Goal: Information Seeking & Learning: Find specific page/section

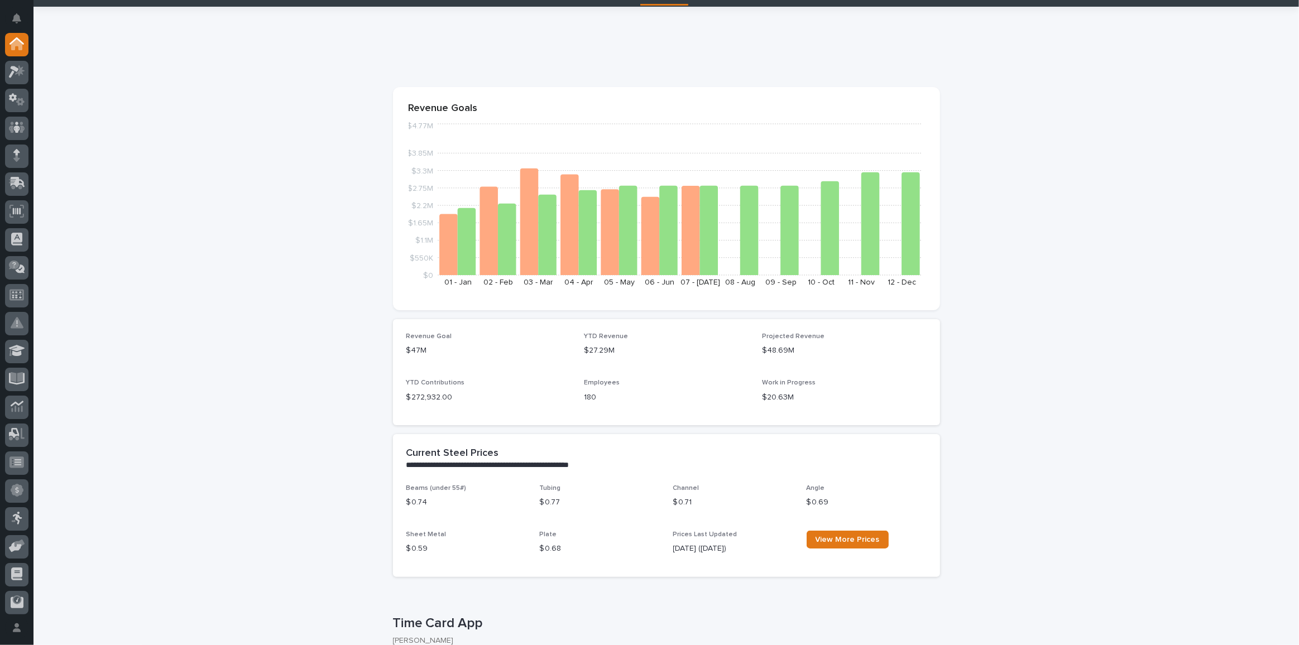
scroll to position [50, 0]
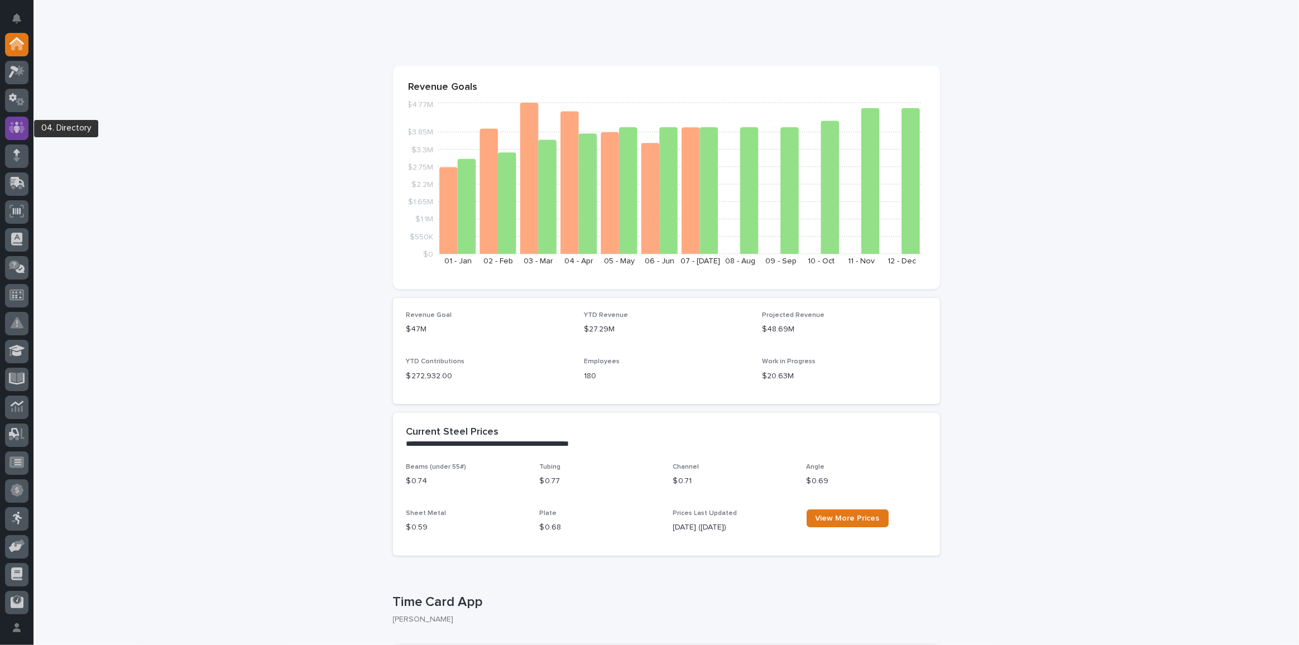
click at [15, 122] on icon at bounding box center [17, 127] width 16 height 13
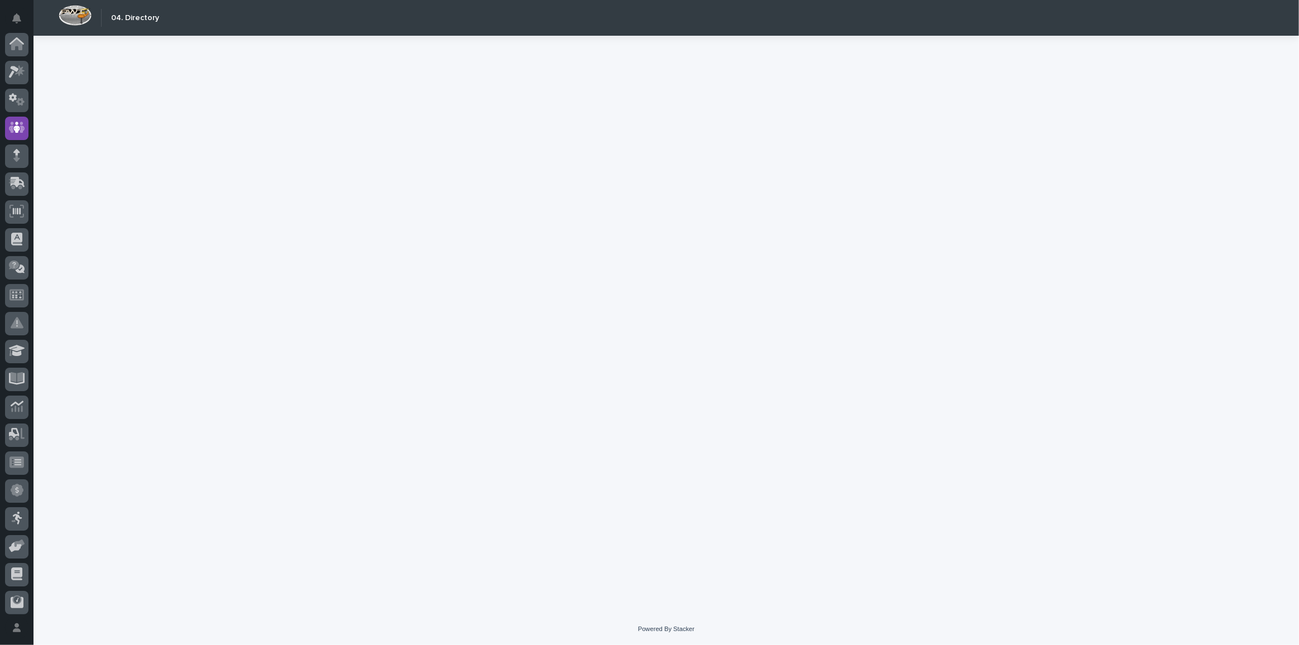
scroll to position [83, 0]
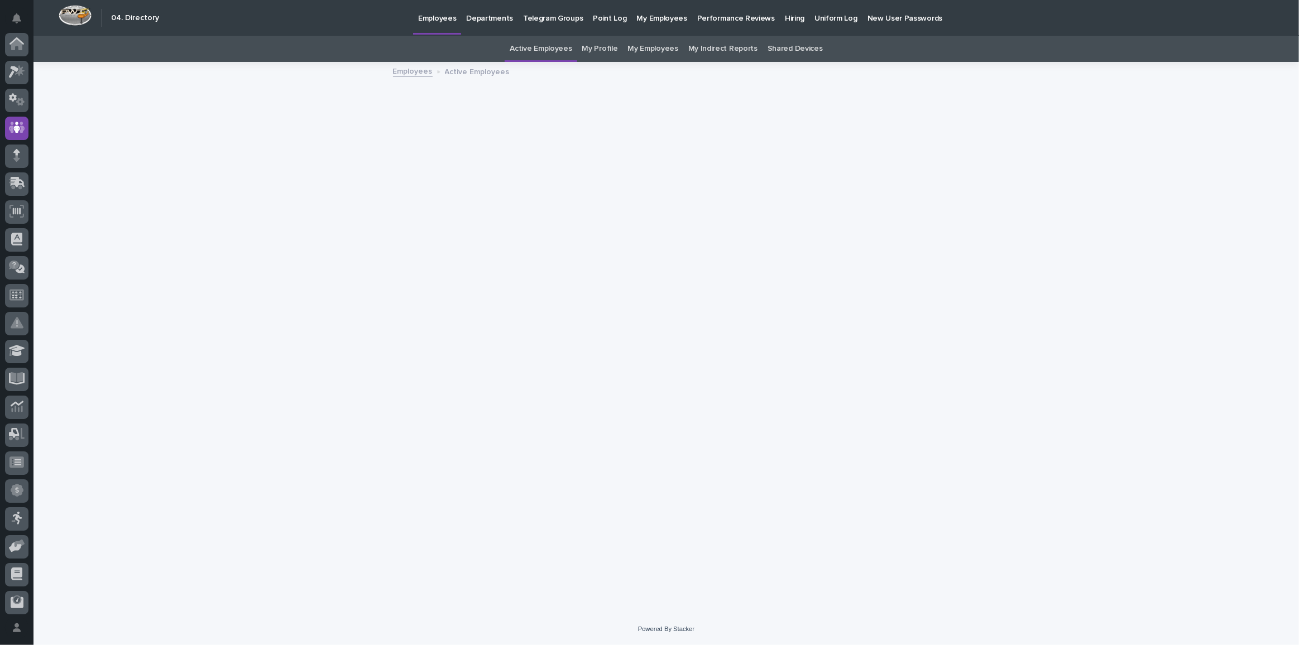
scroll to position [83, 0]
click at [540, 46] on link "Active Employees" at bounding box center [541, 49] width 62 height 26
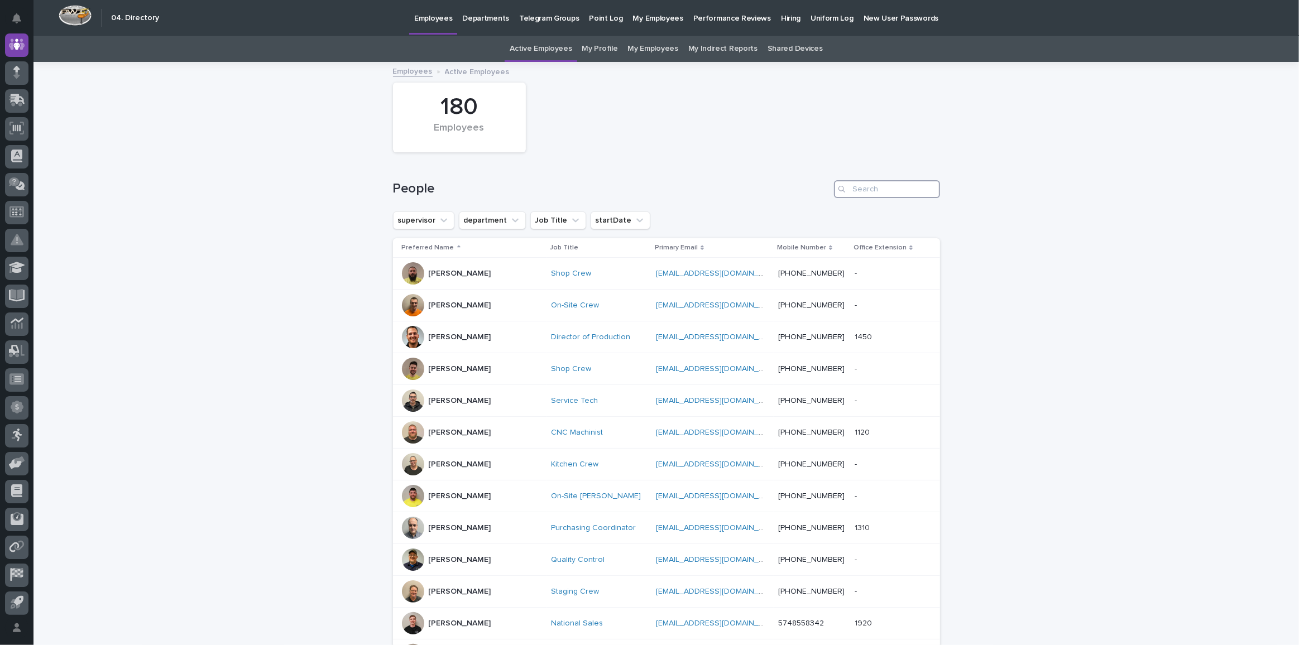
click at [886, 185] on input "Search" at bounding box center [887, 189] width 106 height 18
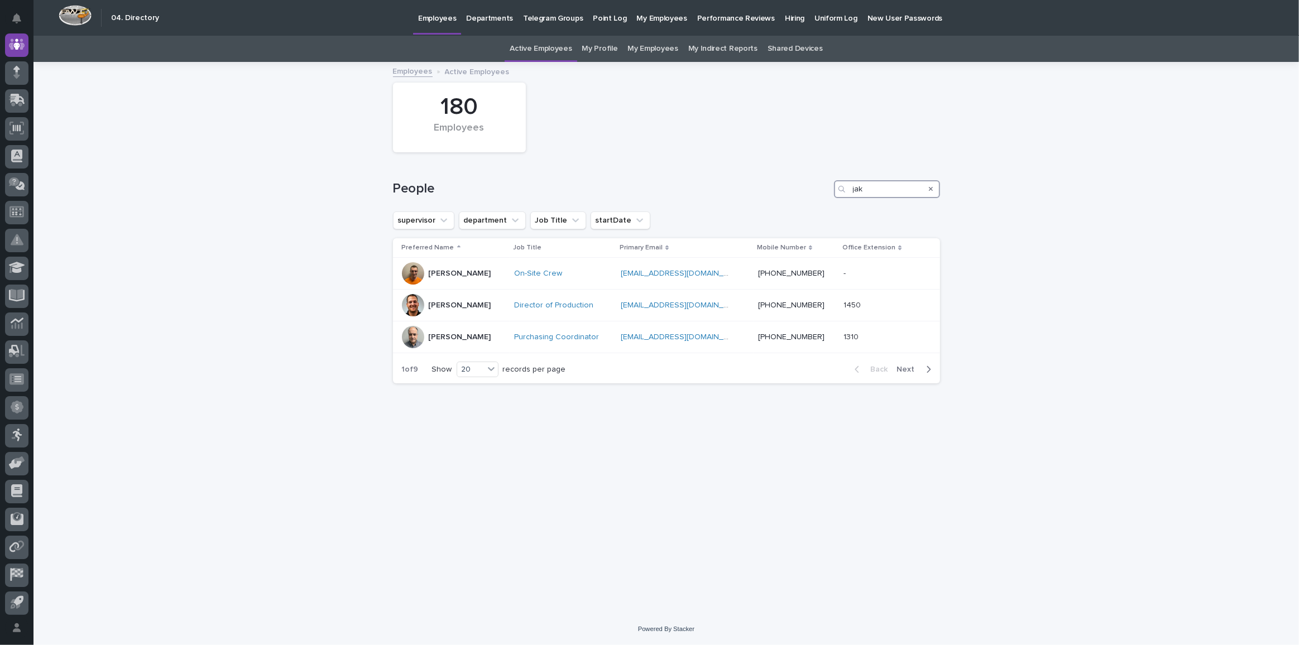
type input "[PERSON_NAME]"
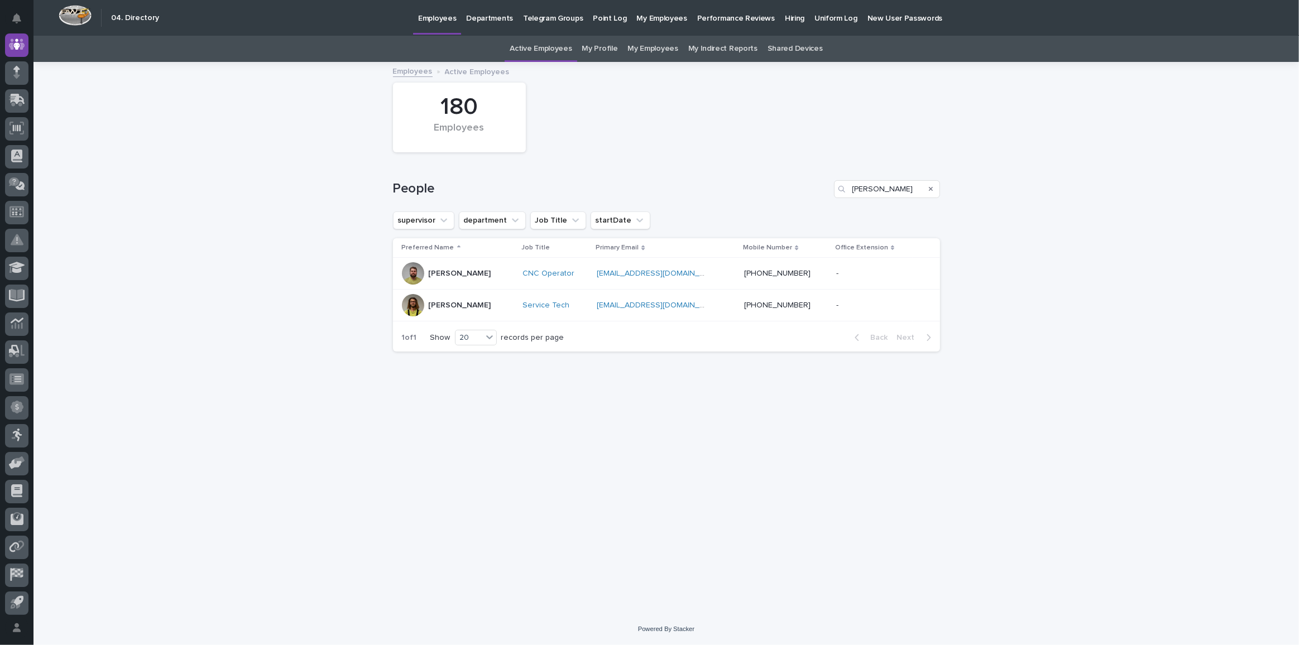
click at [448, 302] on p "[PERSON_NAME]" at bounding box center [460, 305] width 63 height 9
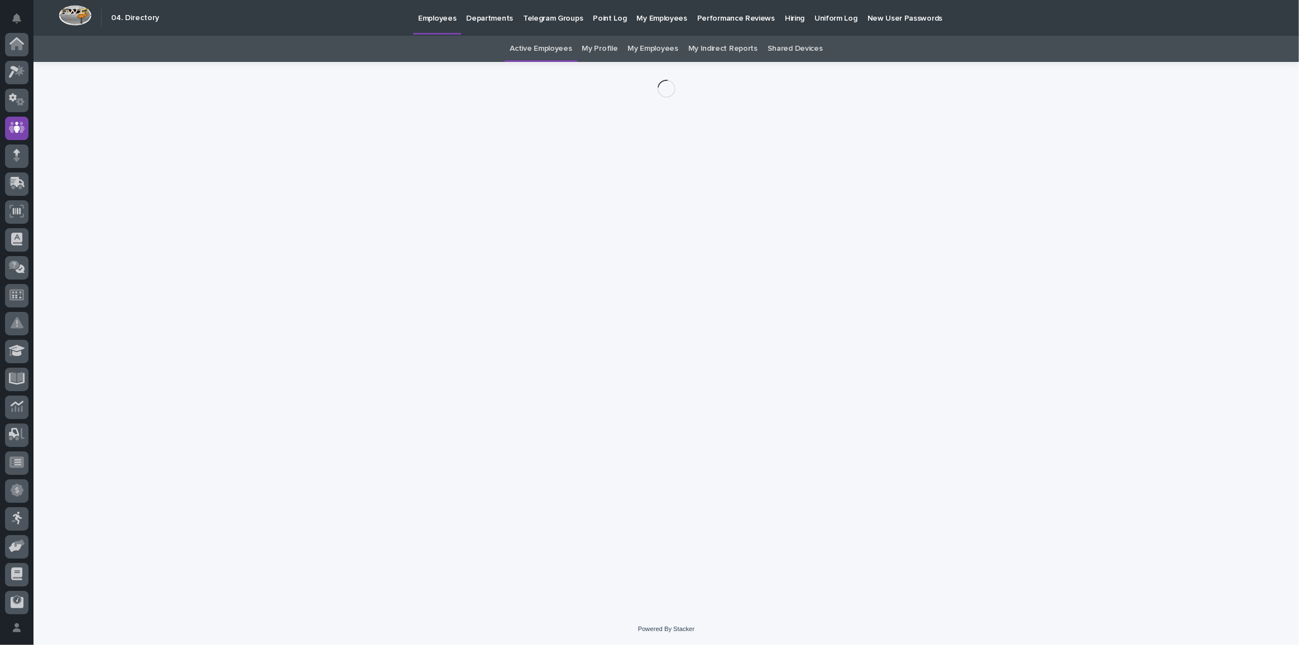
scroll to position [83, 0]
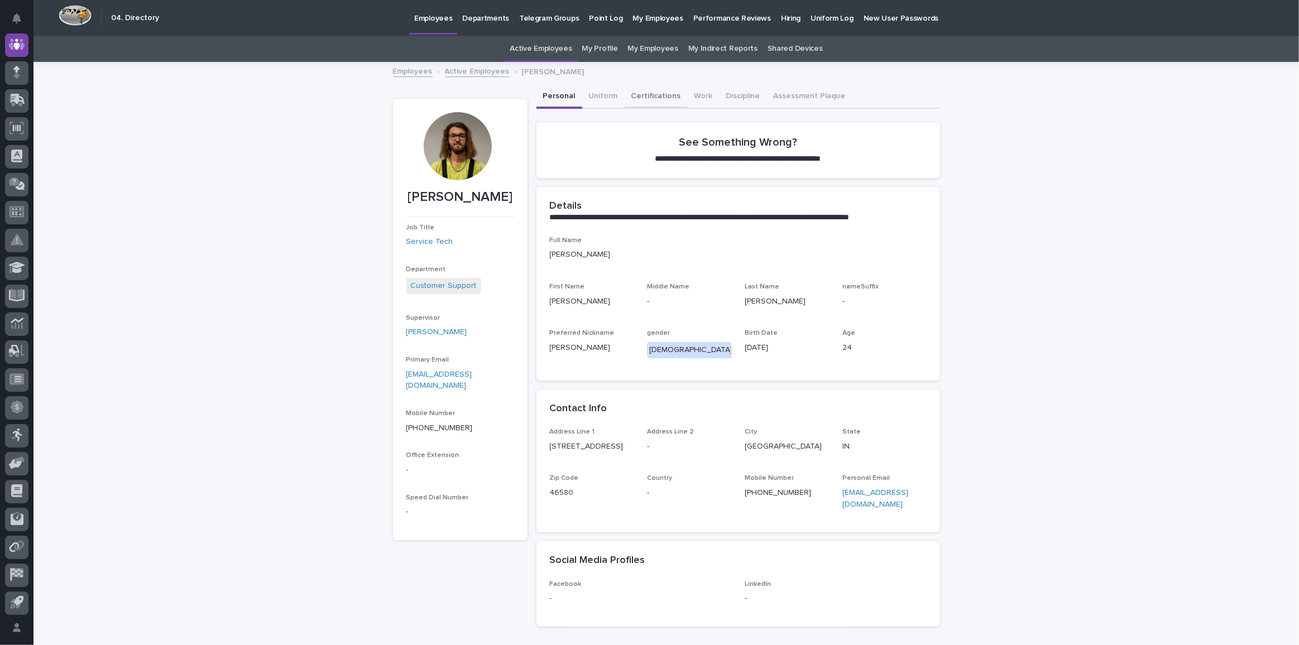
click at [637, 91] on button "Certifications" at bounding box center [656, 96] width 63 height 23
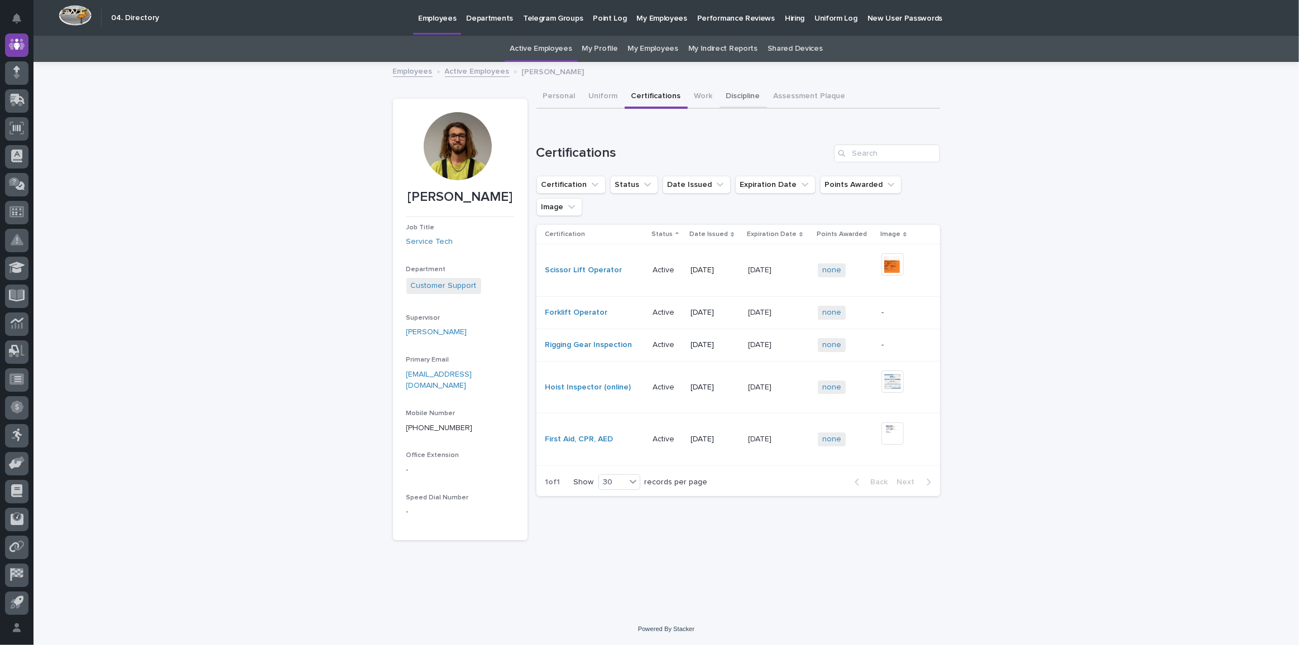
click at [696, 93] on button "Work" at bounding box center [704, 96] width 32 height 23
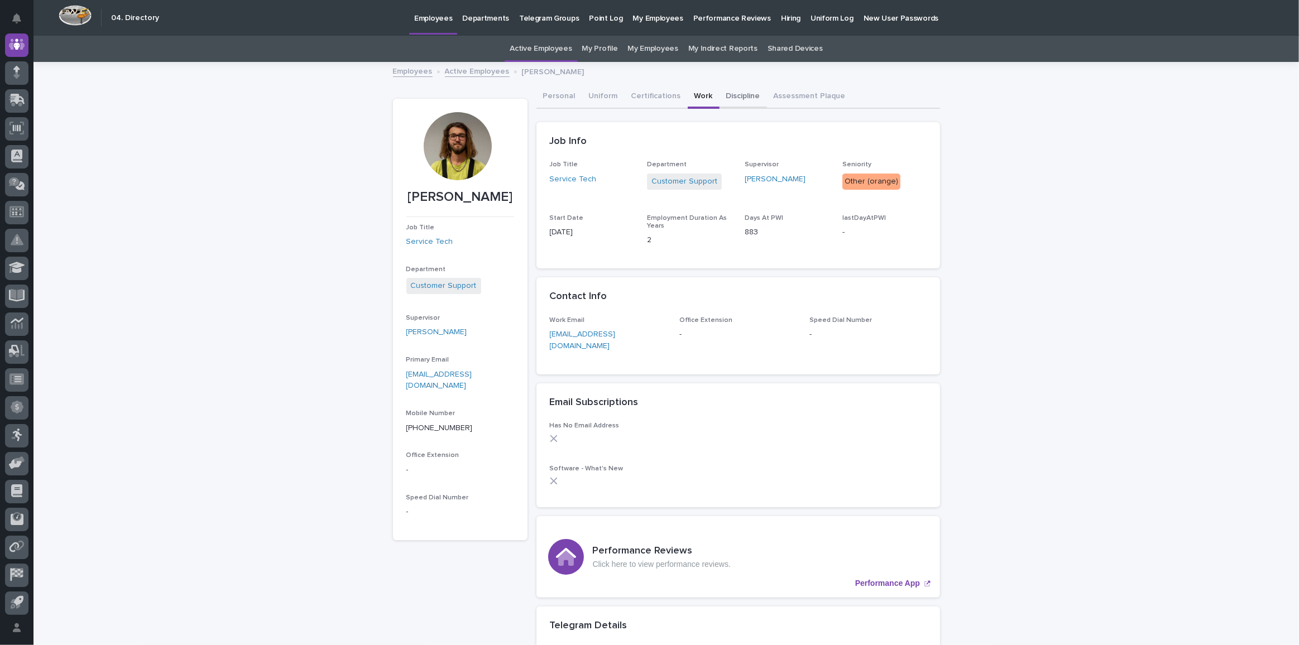
click at [736, 90] on button "Discipline" at bounding box center [743, 96] width 47 height 23
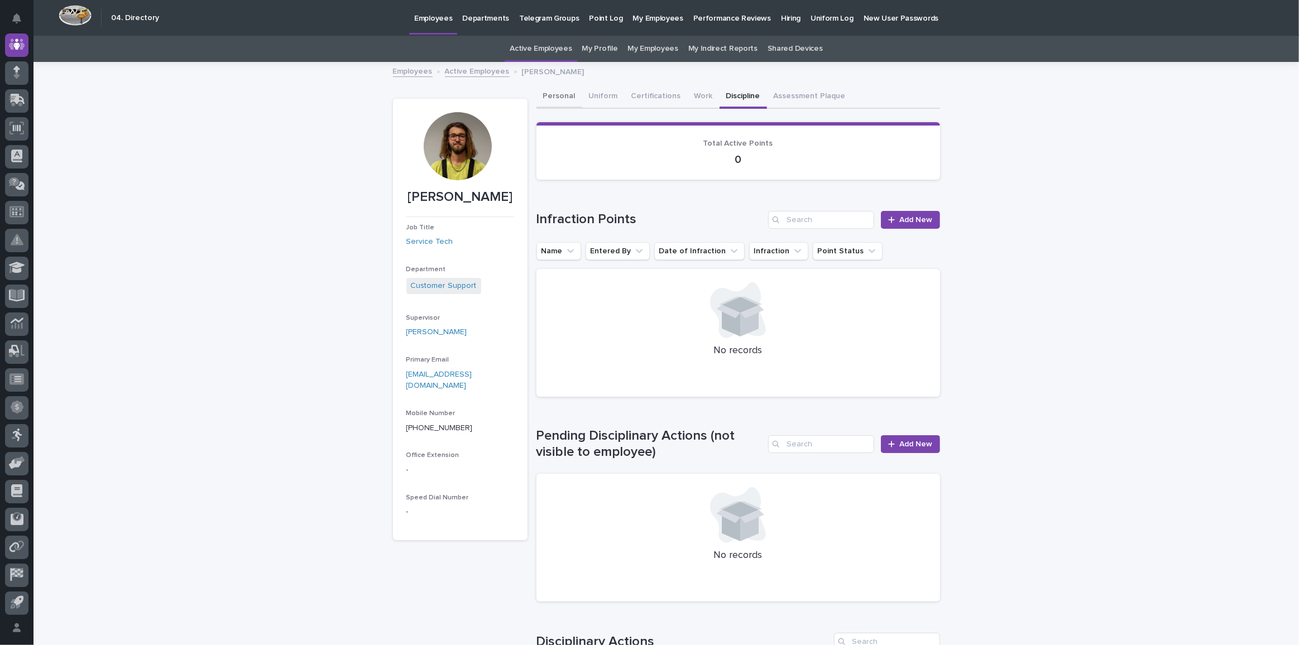
click at [566, 94] on button "Personal" at bounding box center [560, 96] width 46 height 23
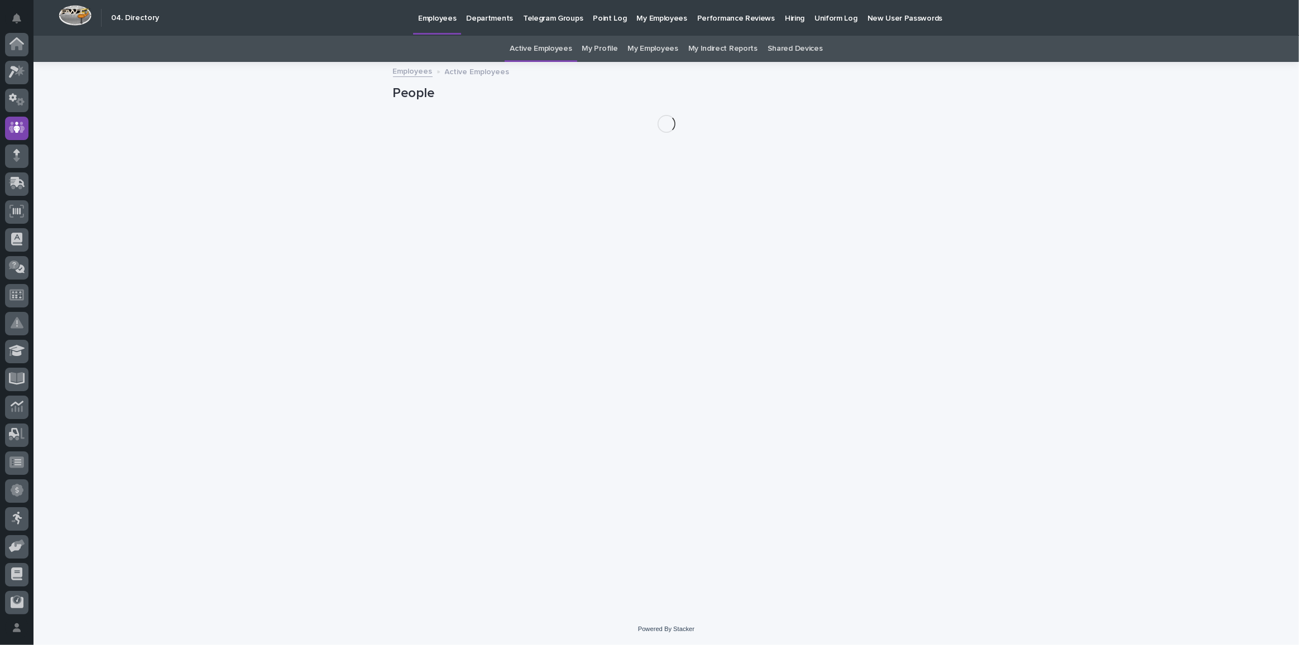
scroll to position [83, 0]
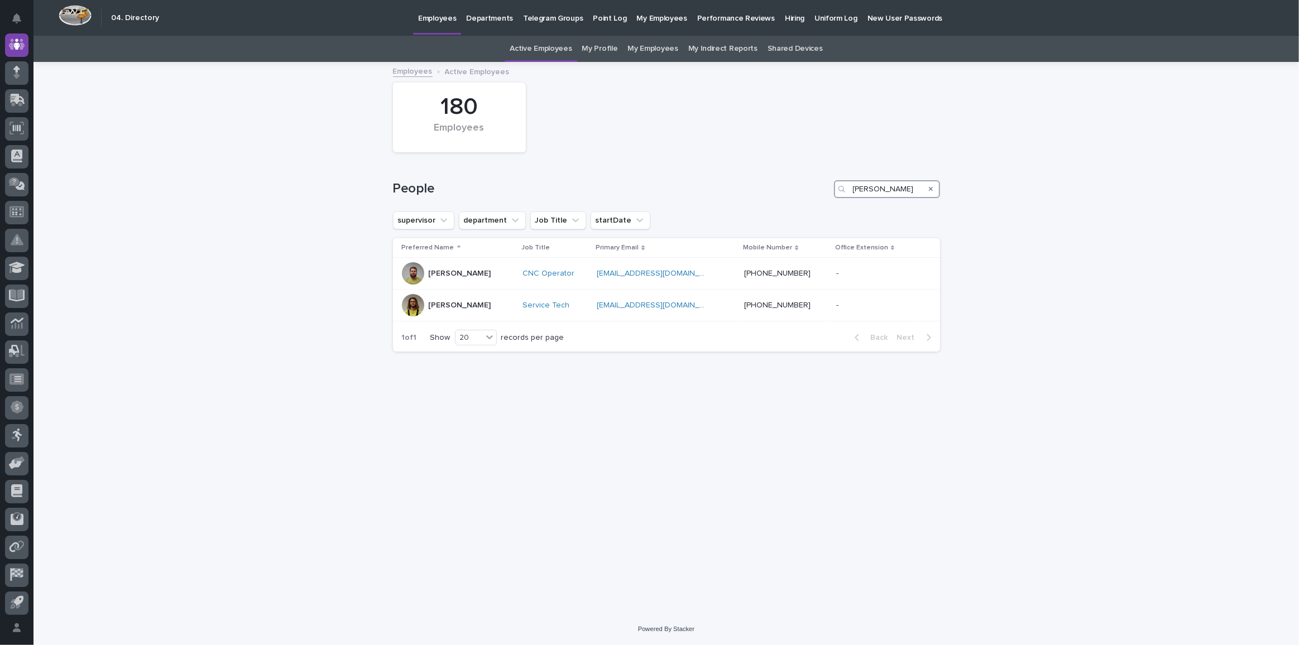
click at [868, 185] on input "[PERSON_NAME]" at bounding box center [887, 189] width 106 height 18
type input "j"
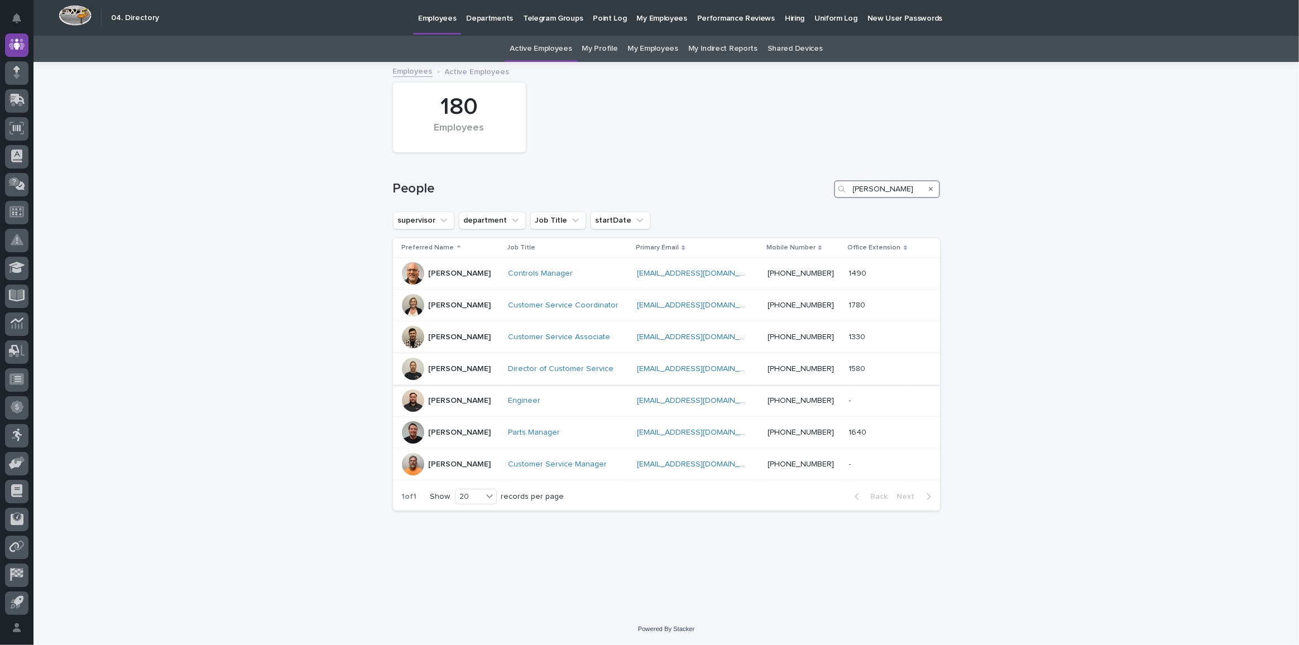
type input "[PERSON_NAME]"
click at [454, 360] on div "[PERSON_NAME]" at bounding box center [460, 369] width 63 height 18
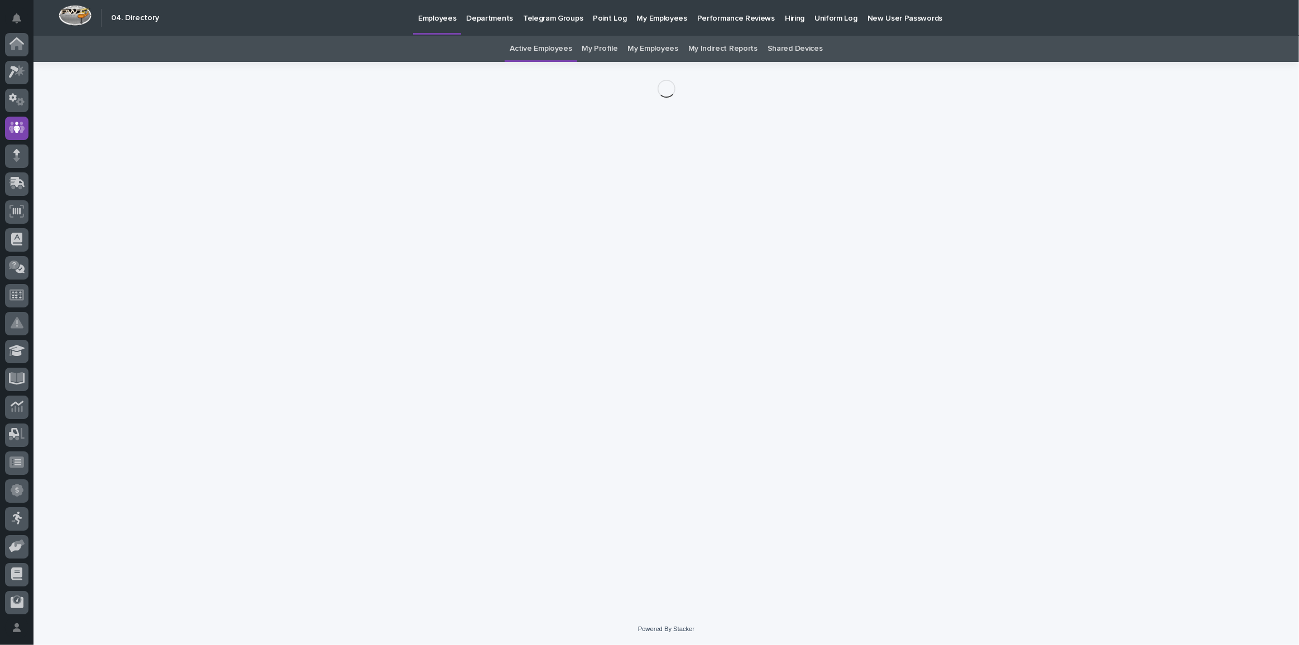
scroll to position [83, 0]
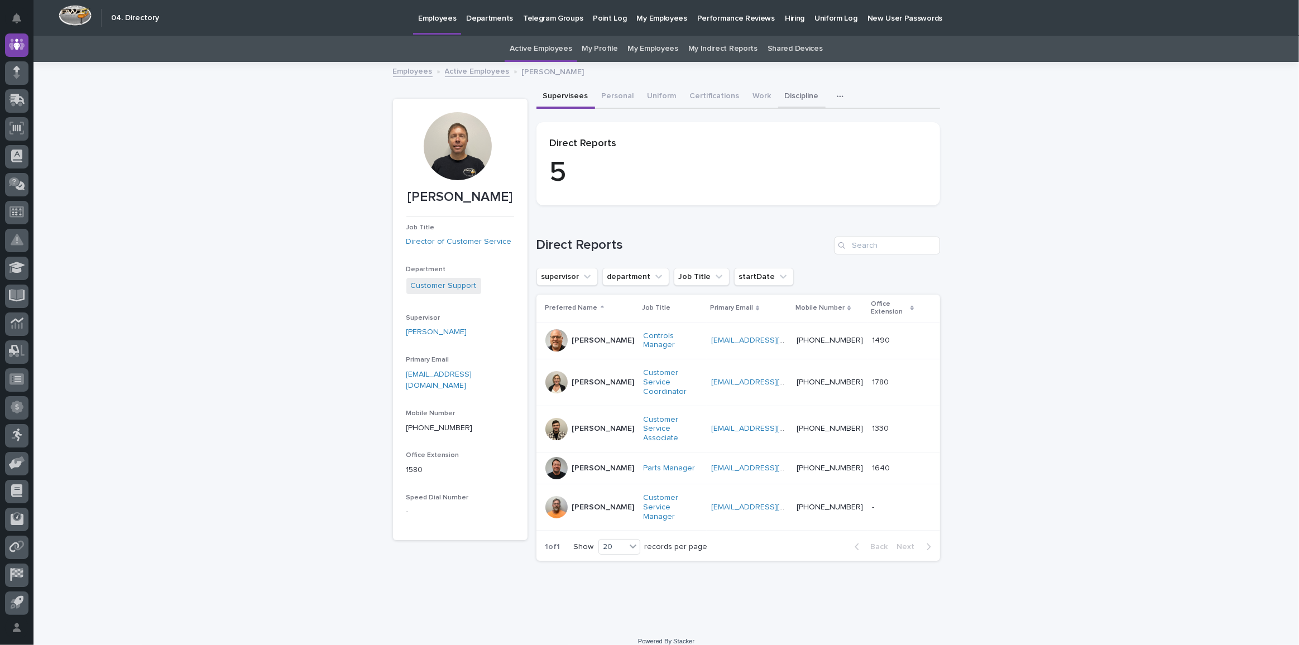
click at [787, 94] on button "Discipline" at bounding box center [801, 96] width 47 height 23
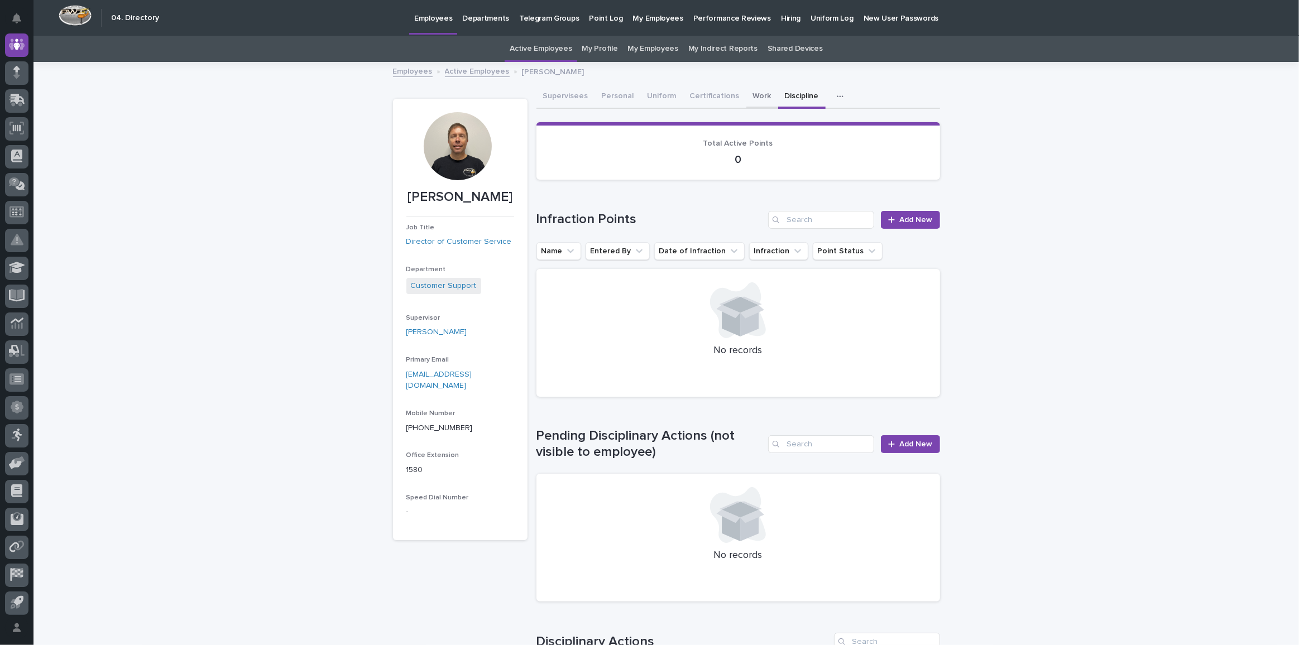
click at [748, 91] on button "Work" at bounding box center [763, 96] width 32 height 23
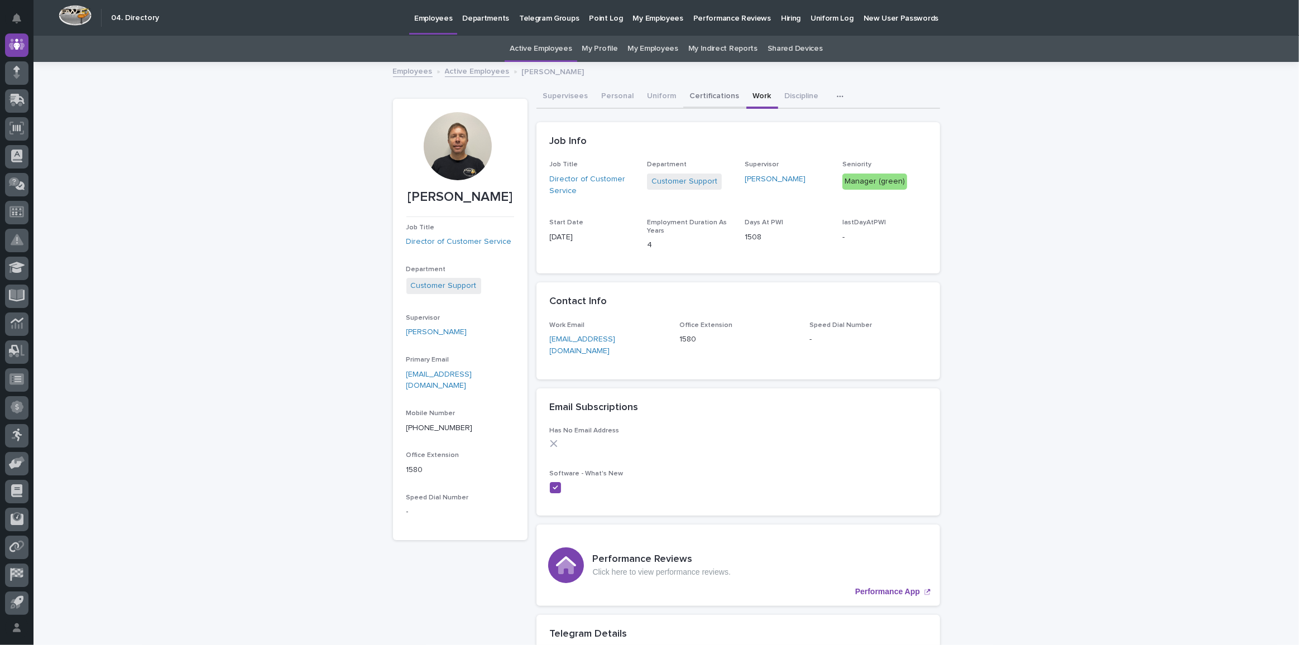
click at [717, 91] on button "Certifications" at bounding box center [714, 96] width 63 height 23
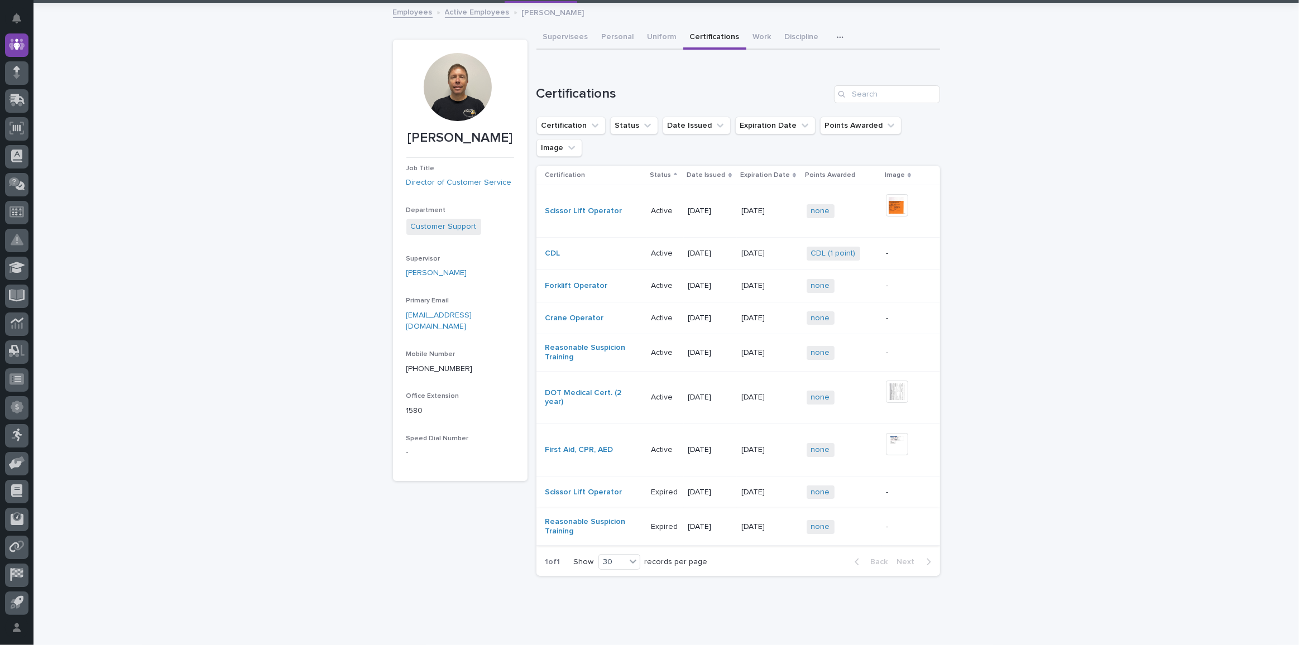
scroll to position [61, 0]
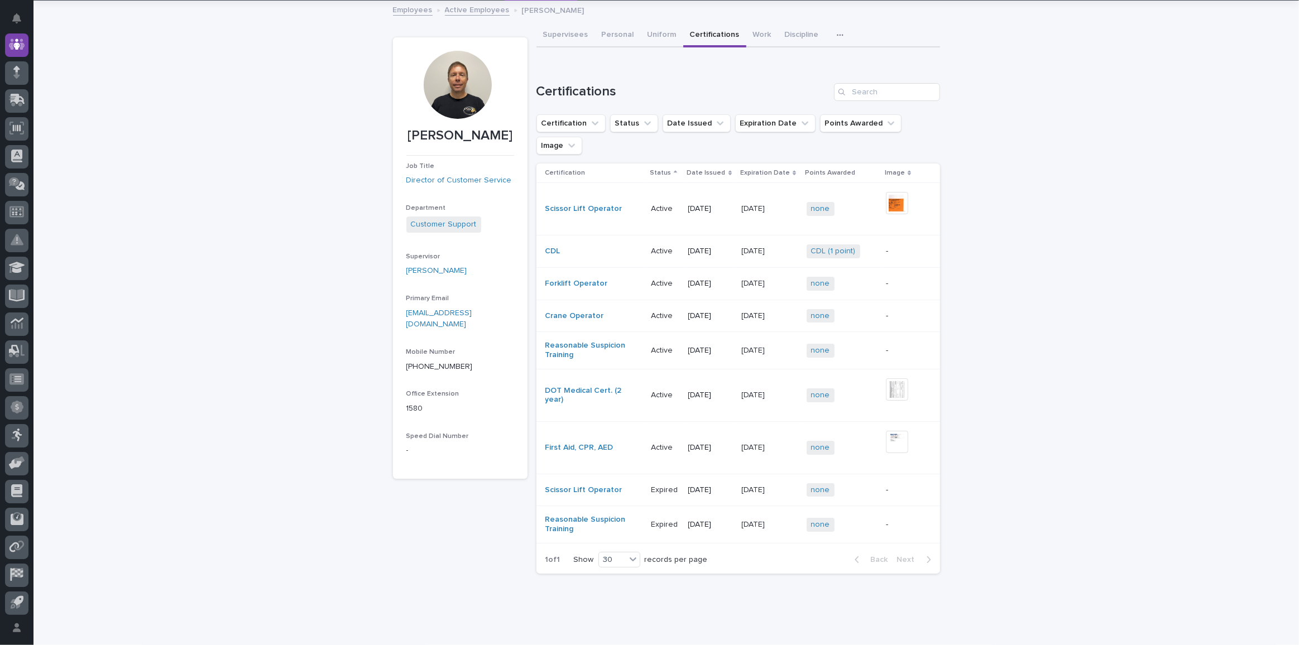
click at [227, 119] on div "Loading... Saving… Loading... Saving… [PERSON_NAME] [PERSON_NAME] Job Title Dir…" at bounding box center [667, 320] width 1266 height 637
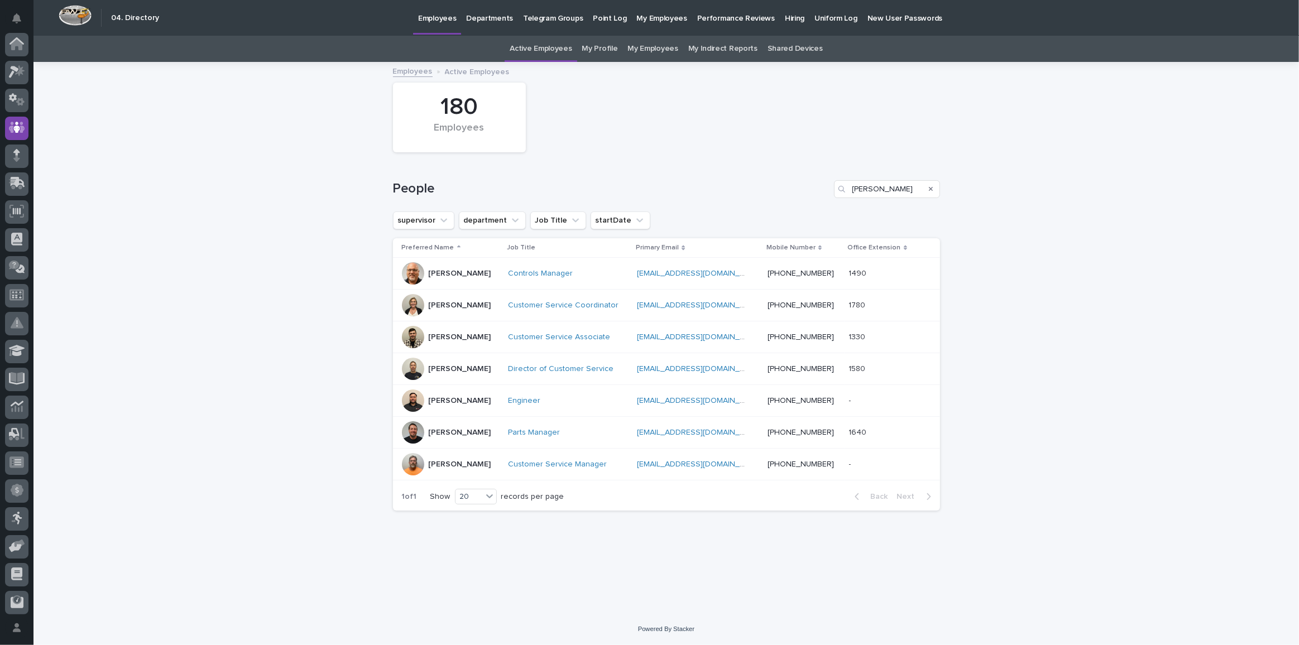
scroll to position [83, 0]
click at [877, 189] on input "[PERSON_NAME]" at bounding box center [887, 189] width 106 height 18
type input "j"
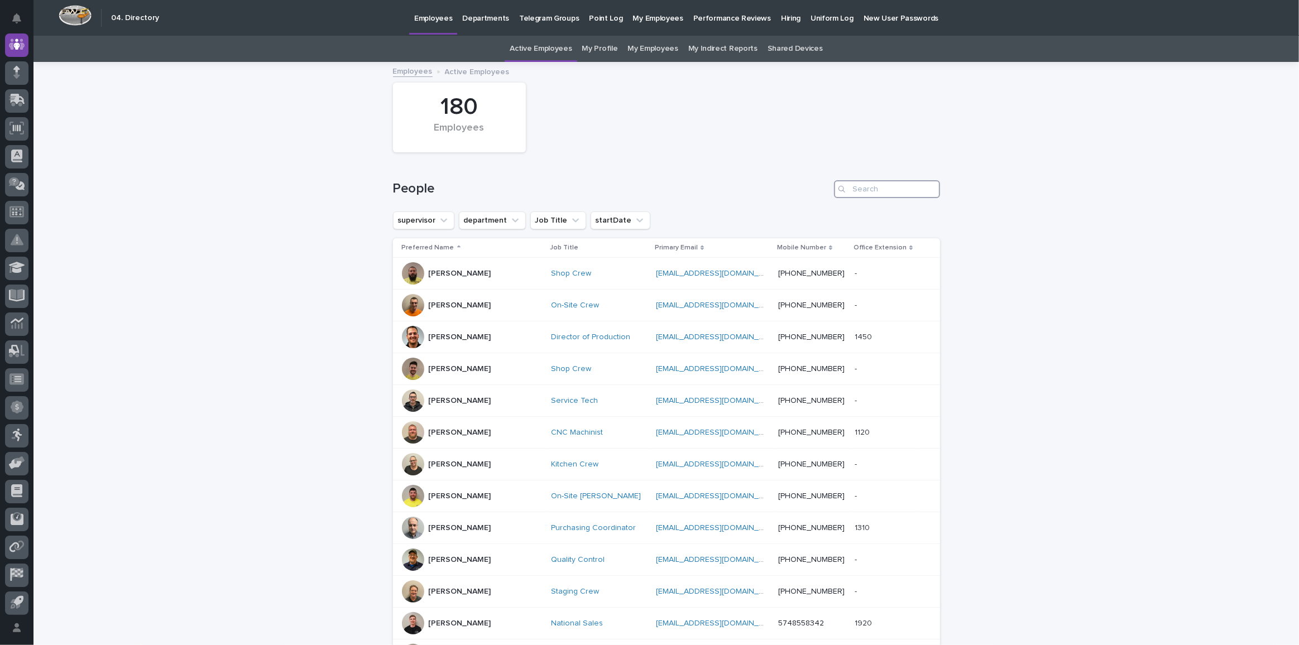
click at [874, 193] on input "Search" at bounding box center [887, 189] width 106 height 18
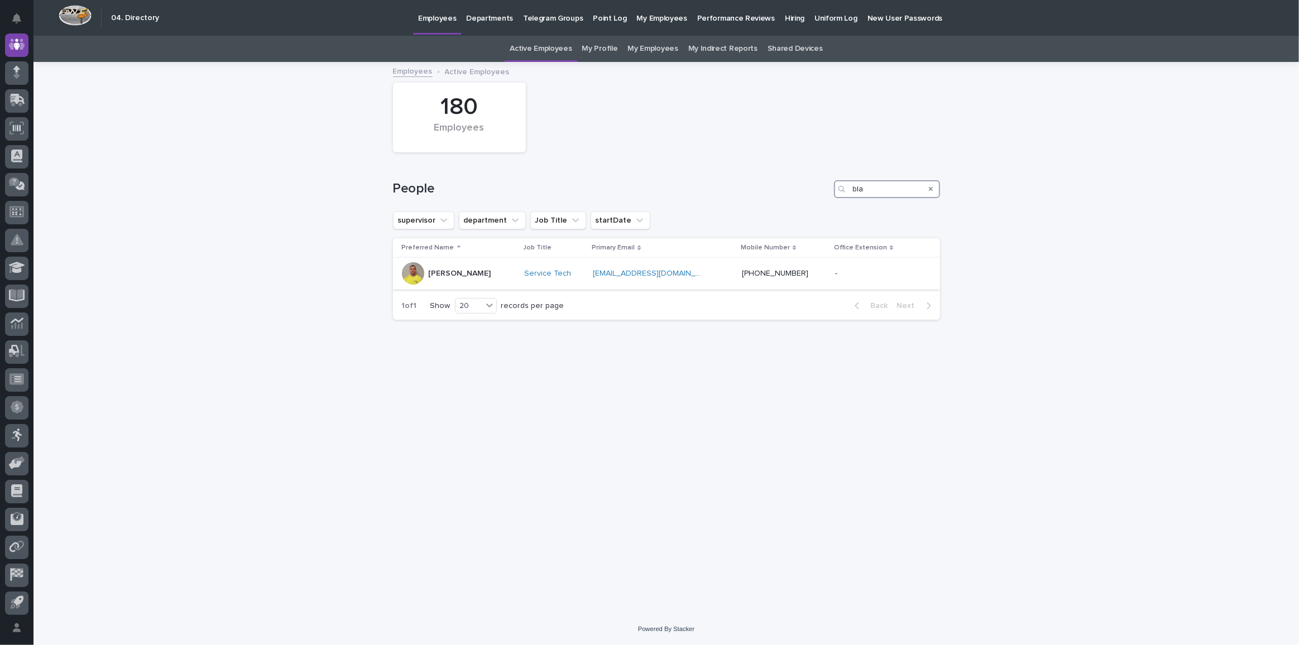
type input "bla"
click at [444, 273] on p "[PERSON_NAME]" at bounding box center [460, 273] width 63 height 9
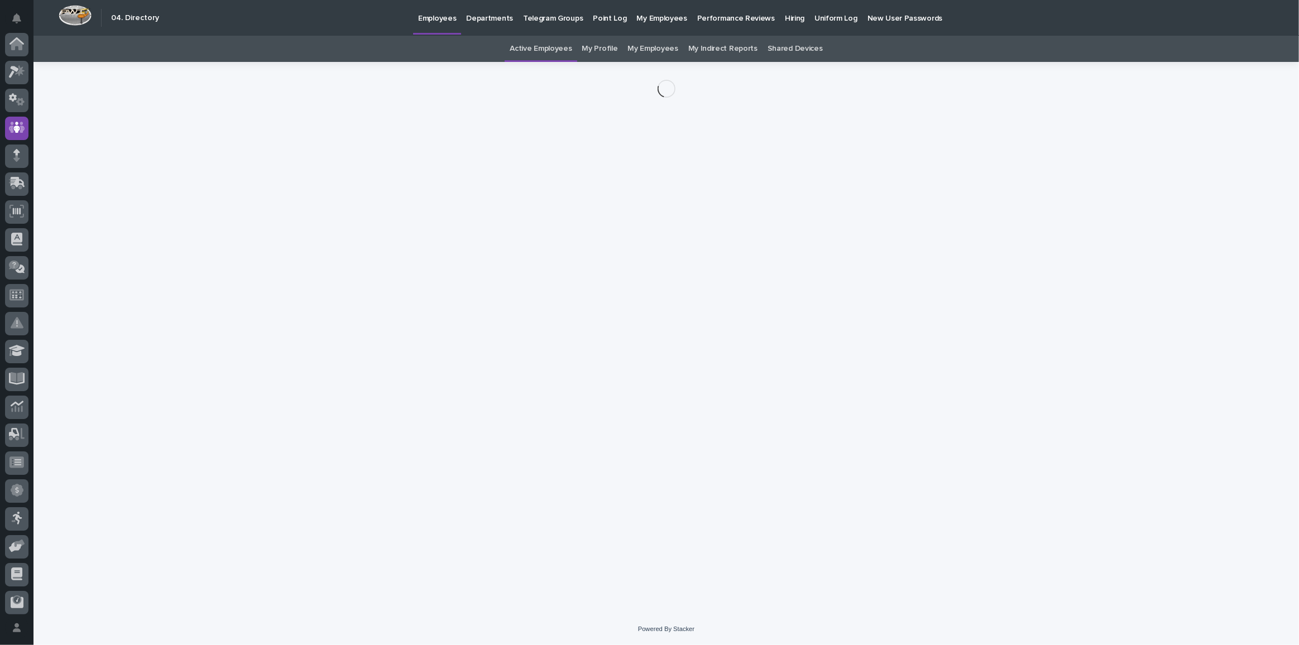
scroll to position [83, 0]
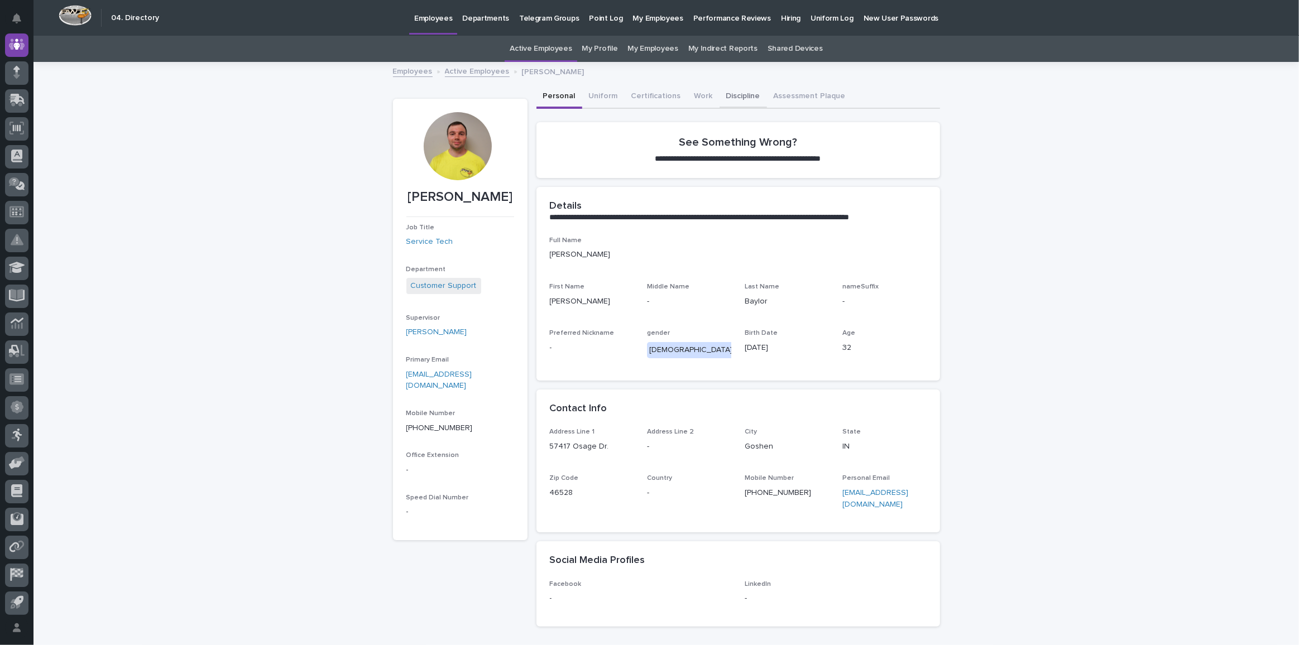
click at [734, 94] on button "Discipline" at bounding box center [743, 96] width 47 height 23
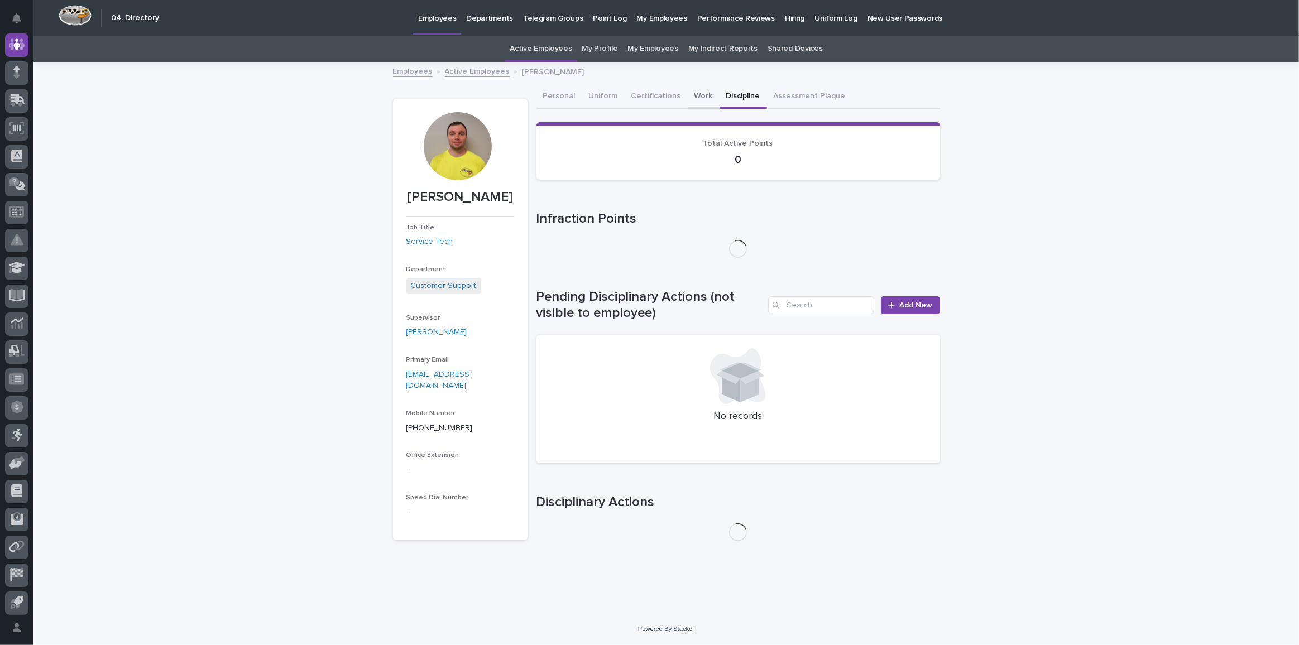
click at [701, 94] on button "Work" at bounding box center [704, 96] width 32 height 23
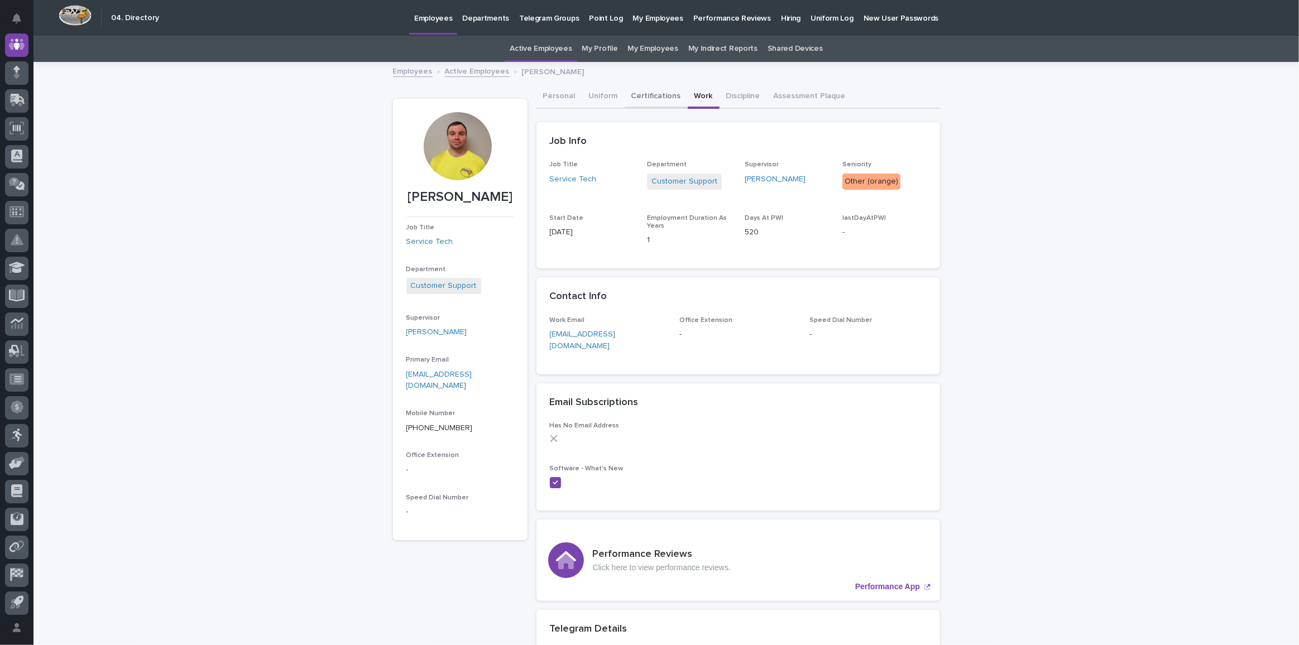
click at [650, 94] on button "Certifications" at bounding box center [656, 96] width 63 height 23
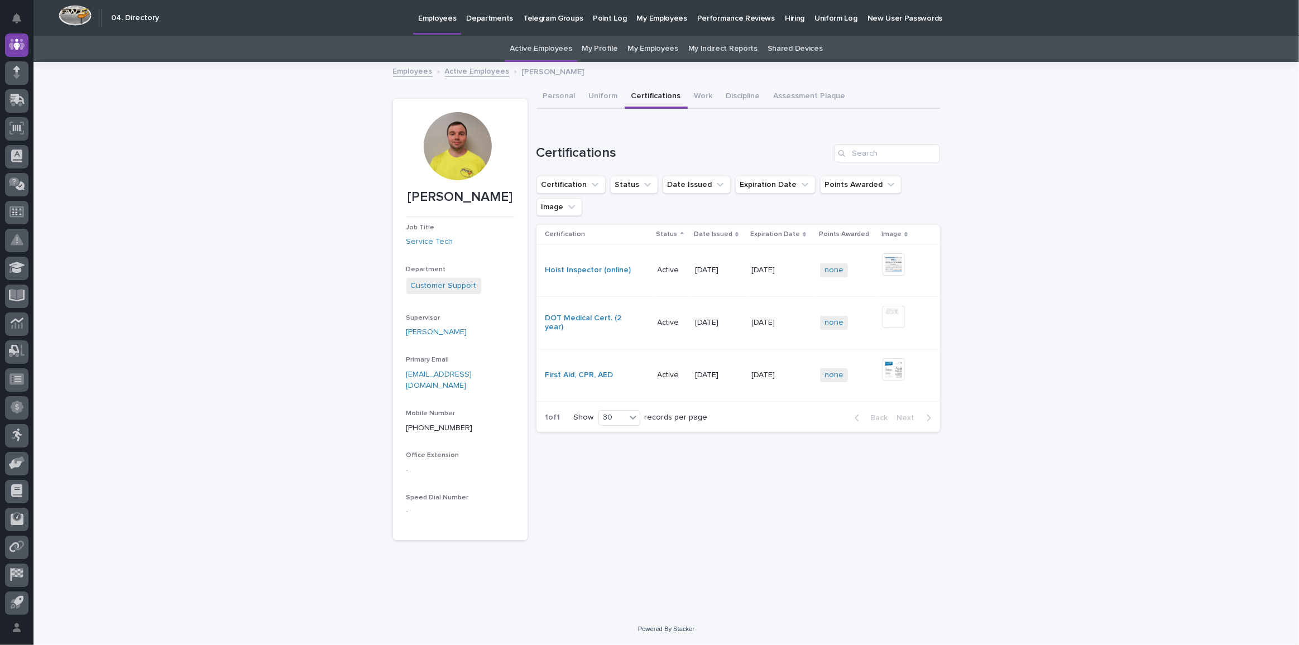
click at [457, 150] on div at bounding box center [458, 146] width 68 height 68
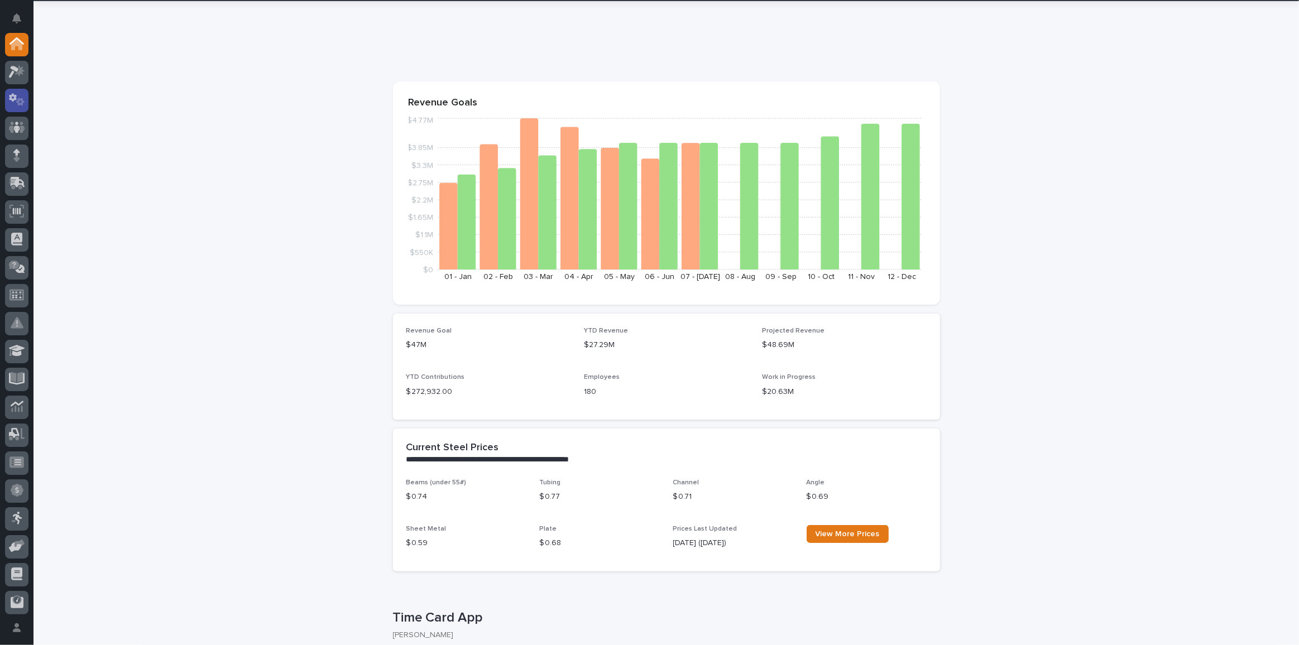
scroll to position [50, 0]
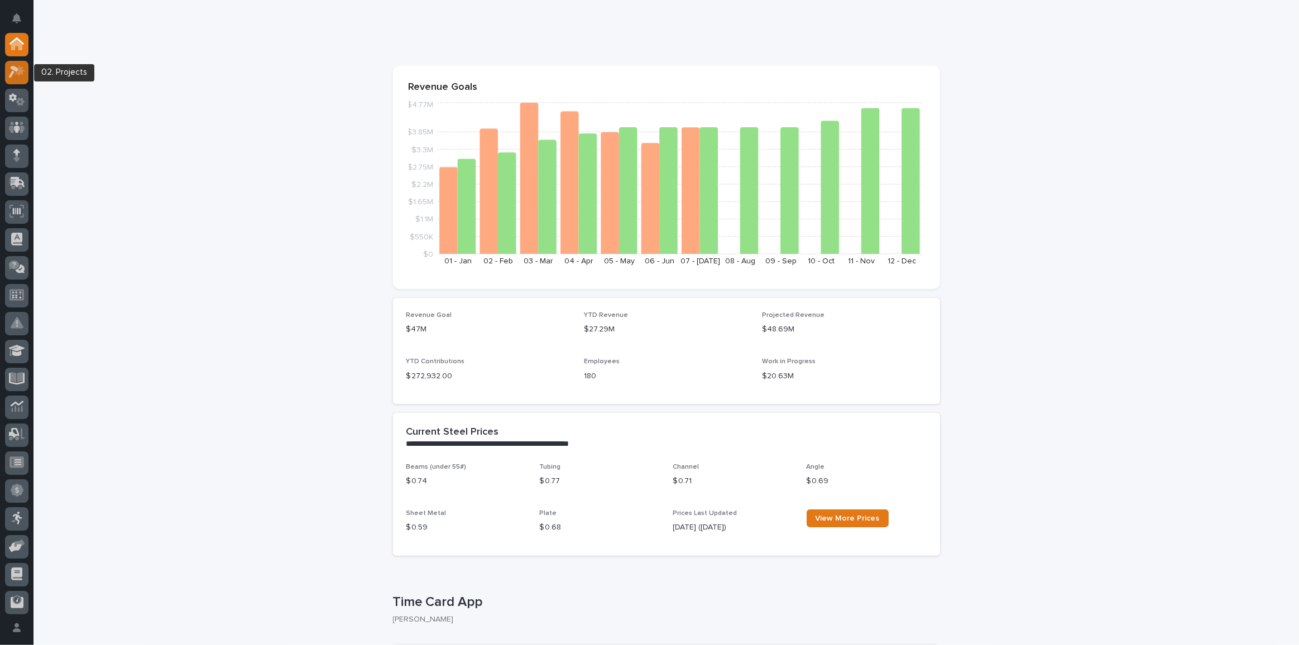
click at [12, 79] on div at bounding box center [16, 72] width 23 height 23
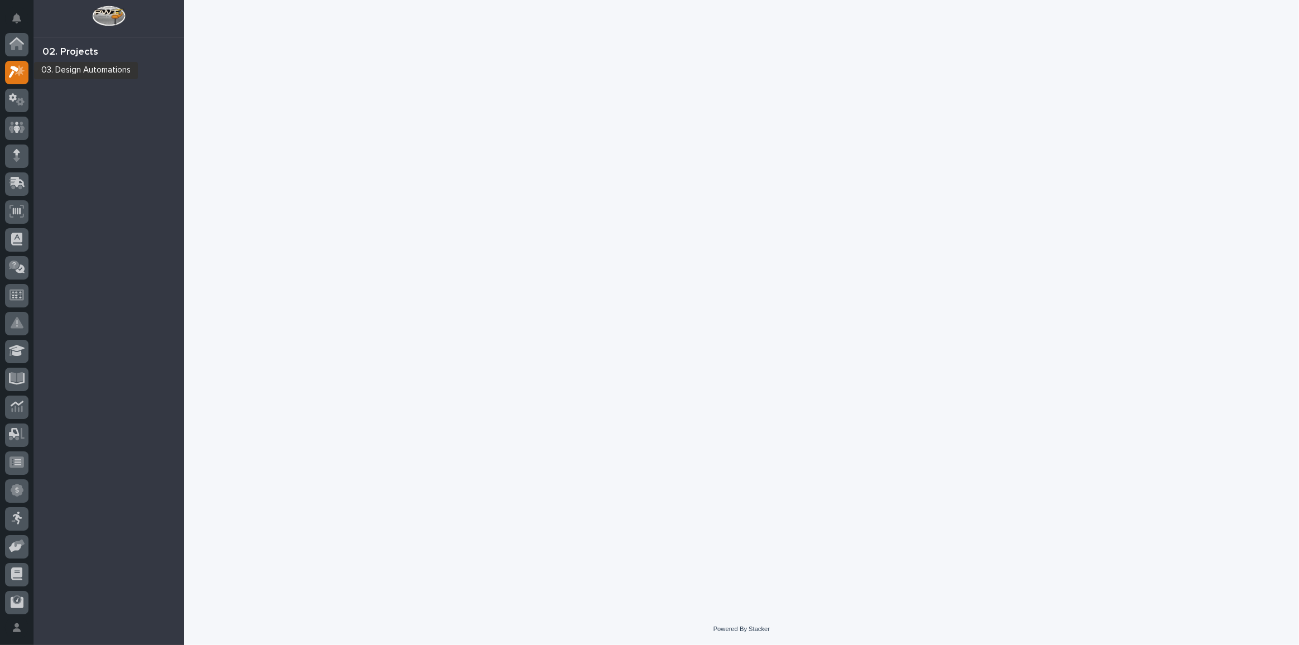
scroll to position [27, 0]
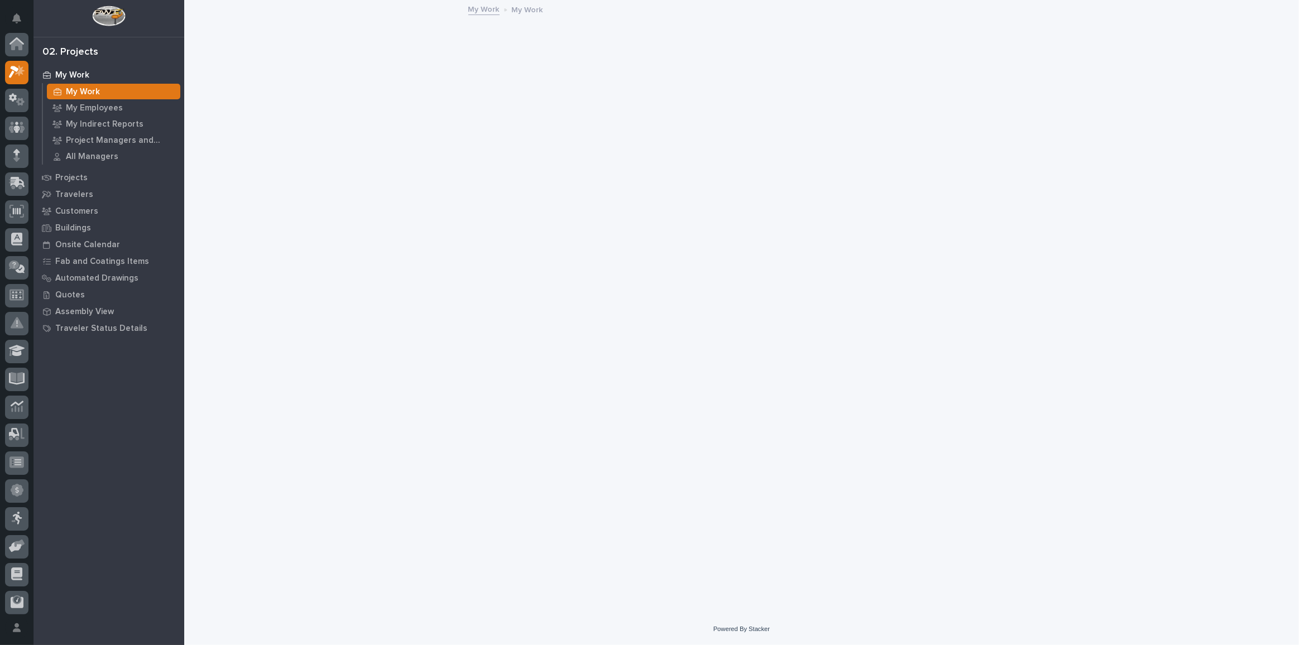
scroll to position [27, 0]
click at [18, 101] on icon at bounding box center [16, 99] width 7 height 11
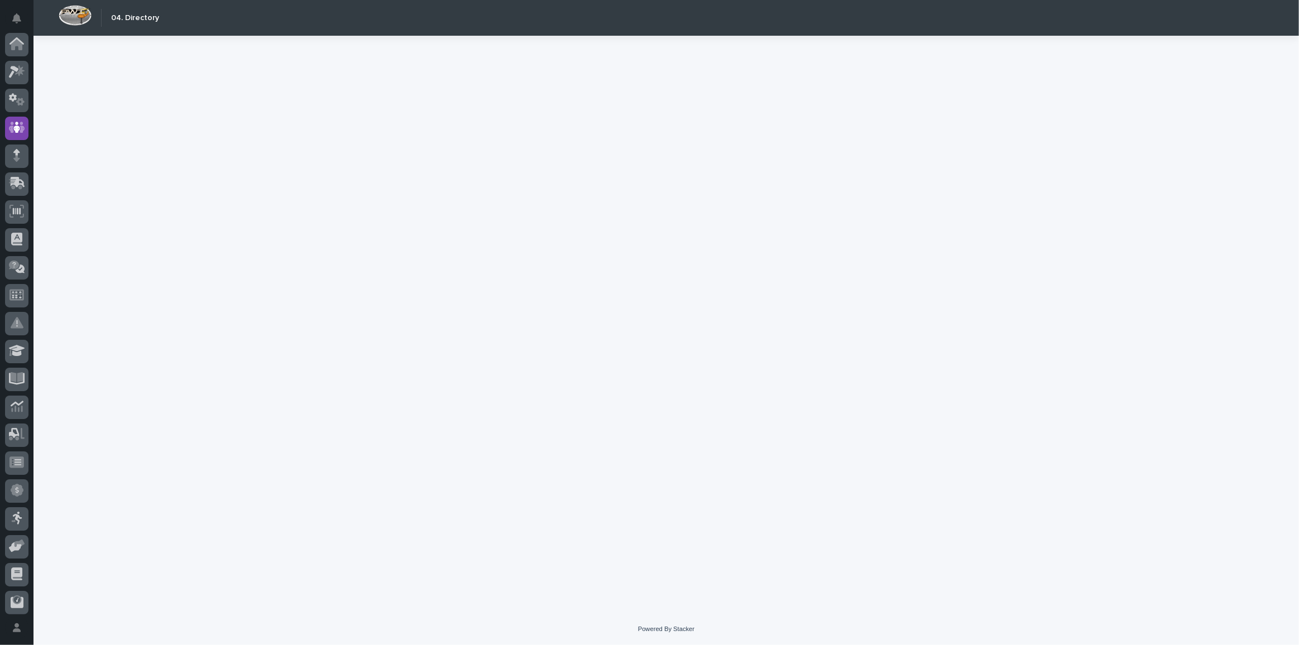
scroll to position [83, 0]
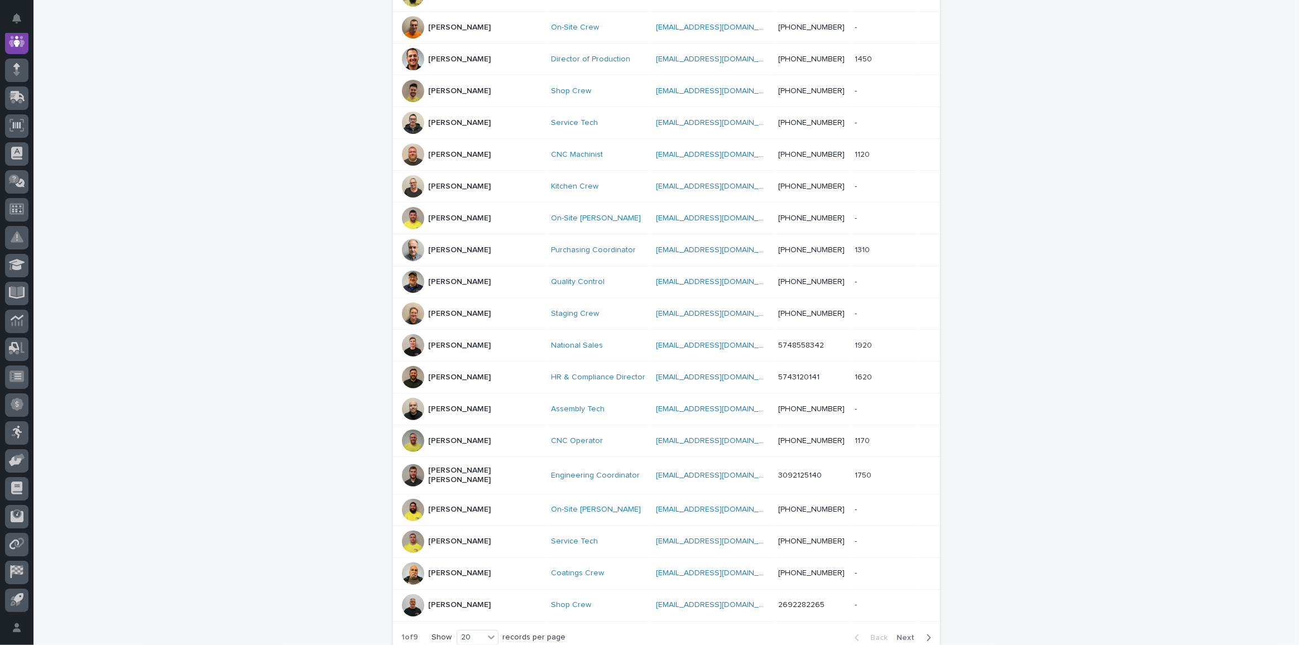
scroll to position [371, 0]
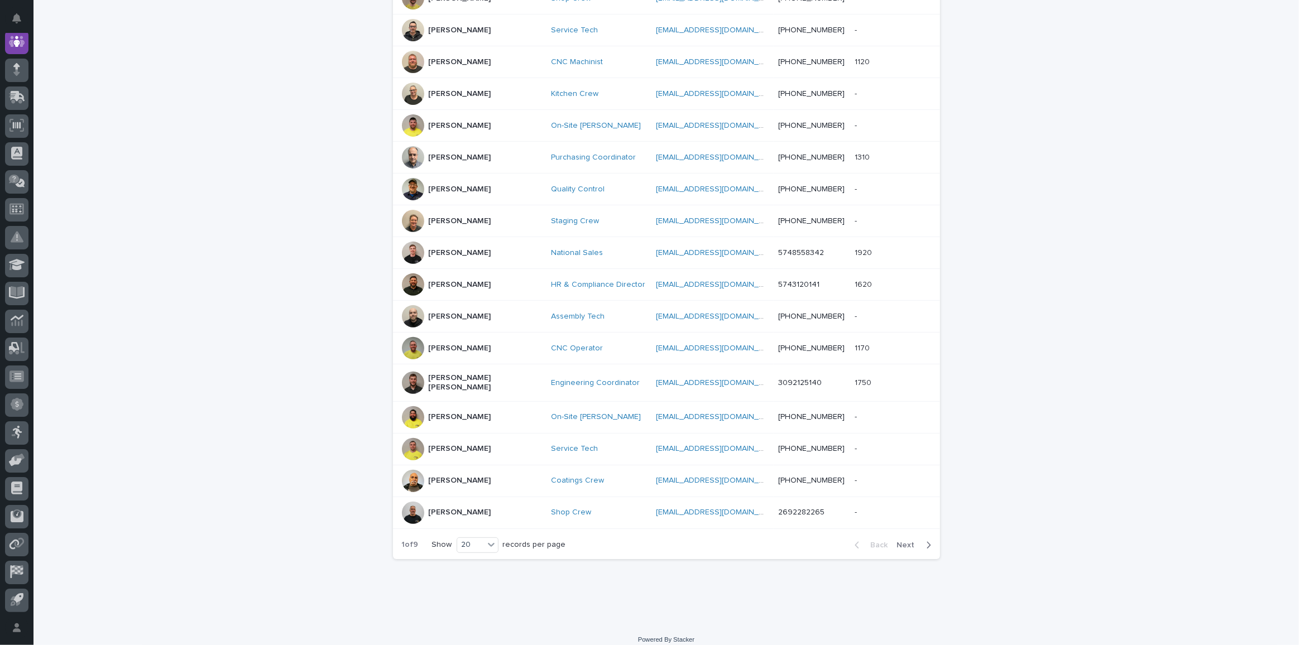
click at [906, 542] on span "Next" at bounding box center [909, 546] width 25 height 8
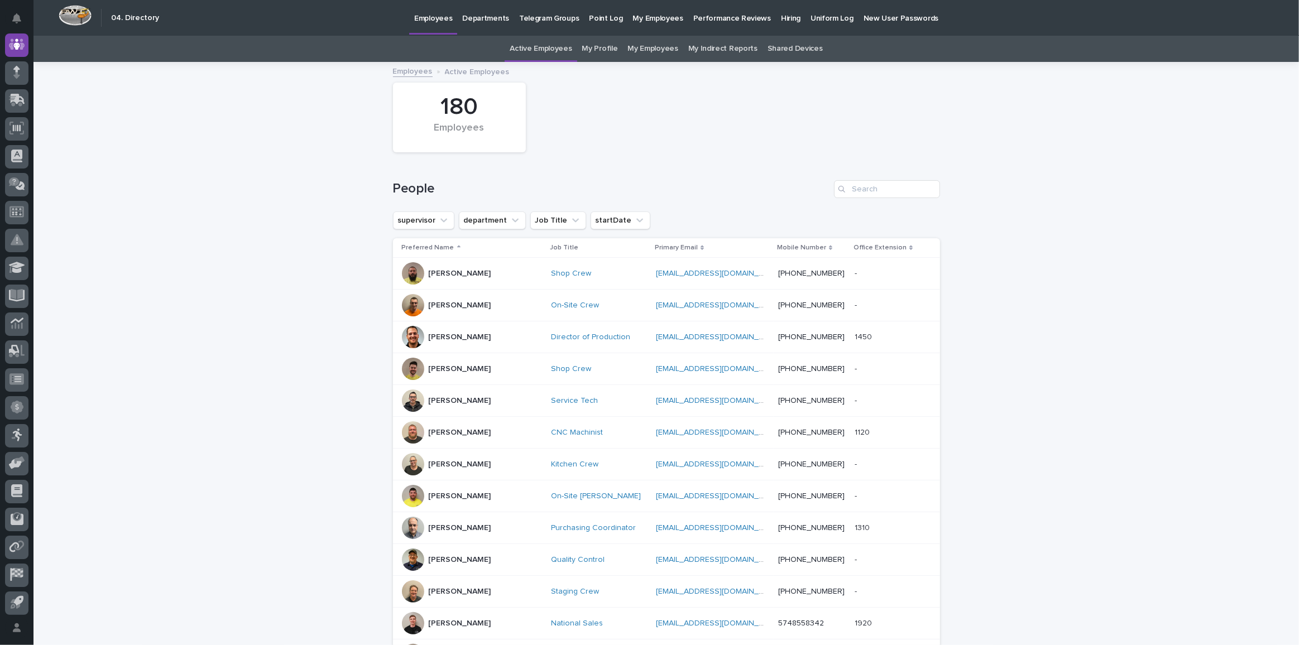
click at [781, 17] on p "Hiring" at bounding box center [791, 11] width 20 height 23
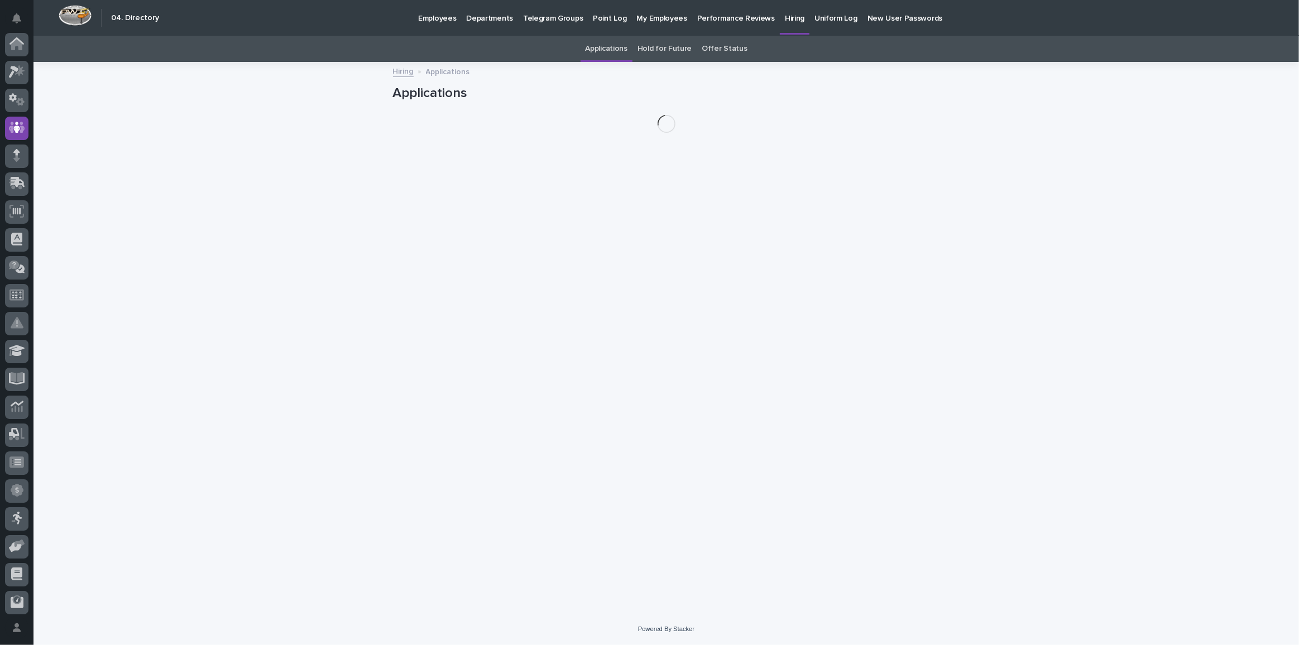
scroll to position [83, 0]
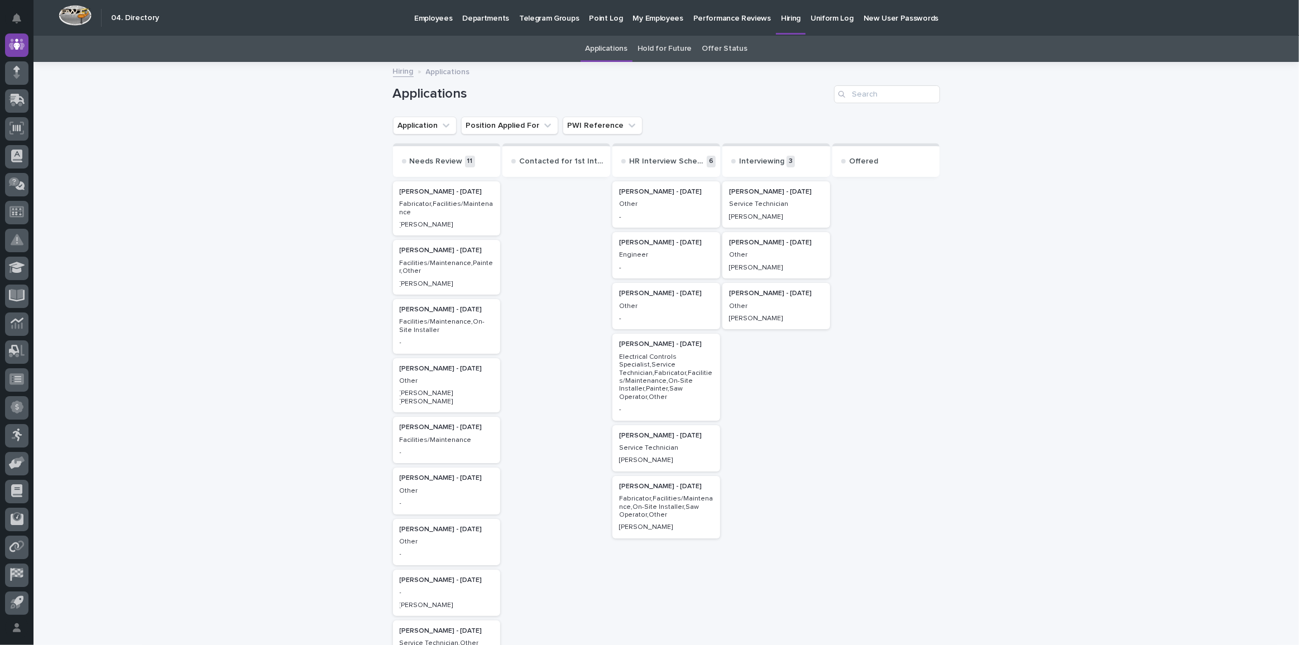
click at [787, 159] on p "3" at bounding box center [791, 162] width 8 height 12
click at [733, 162] on div "Interviewing 3" at bounding box center [777, 160] width 108 height 34
click at [745, 160] on p "Interviewing" at bounding box center [761, 161] width 45 height 9
click at [849, 160] on p "Offered" at bounding box center [863, 161] width 29 height 9
click at [867, 157] on p "Offered" at bounding box center [863, 161] width 29 height 9
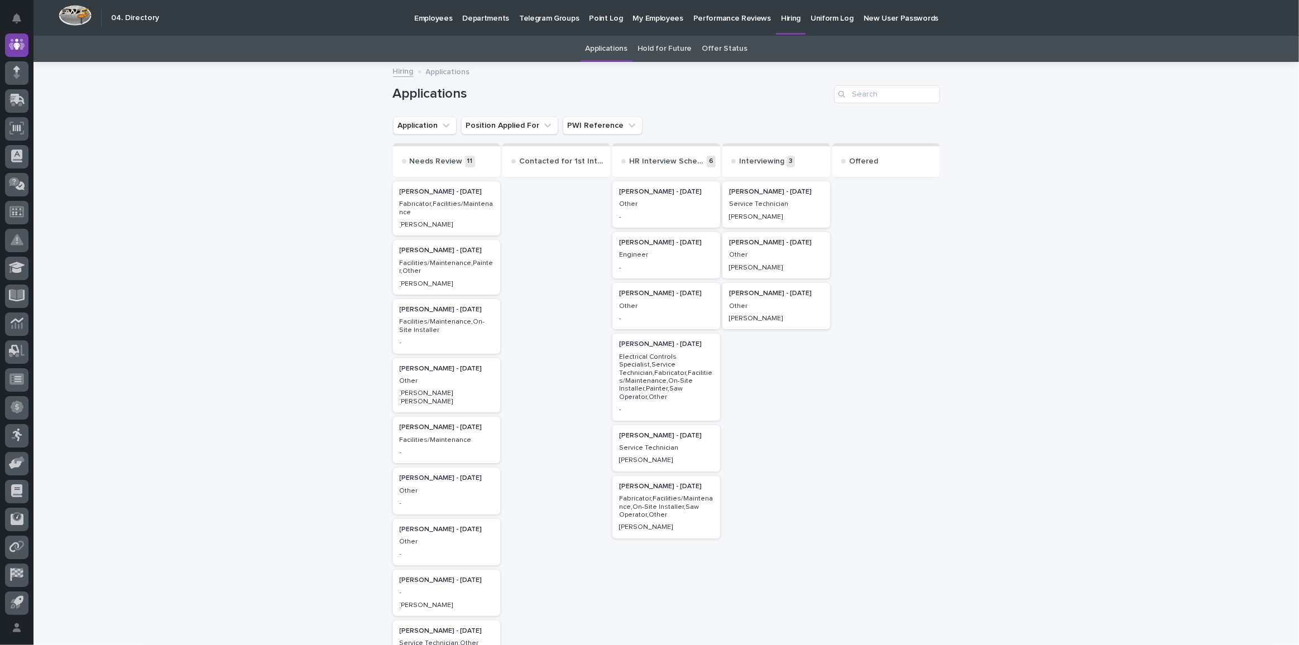
click at [765, 160] on p "Interviewing" at bounding box center [761, 161] width 45 height 9
click at [787, 160] on p "3" at bounding box center [791, 162] width 8 height 12
click at [709, 157] on p "6" at bounding box center [711, 162] width 9 height 12
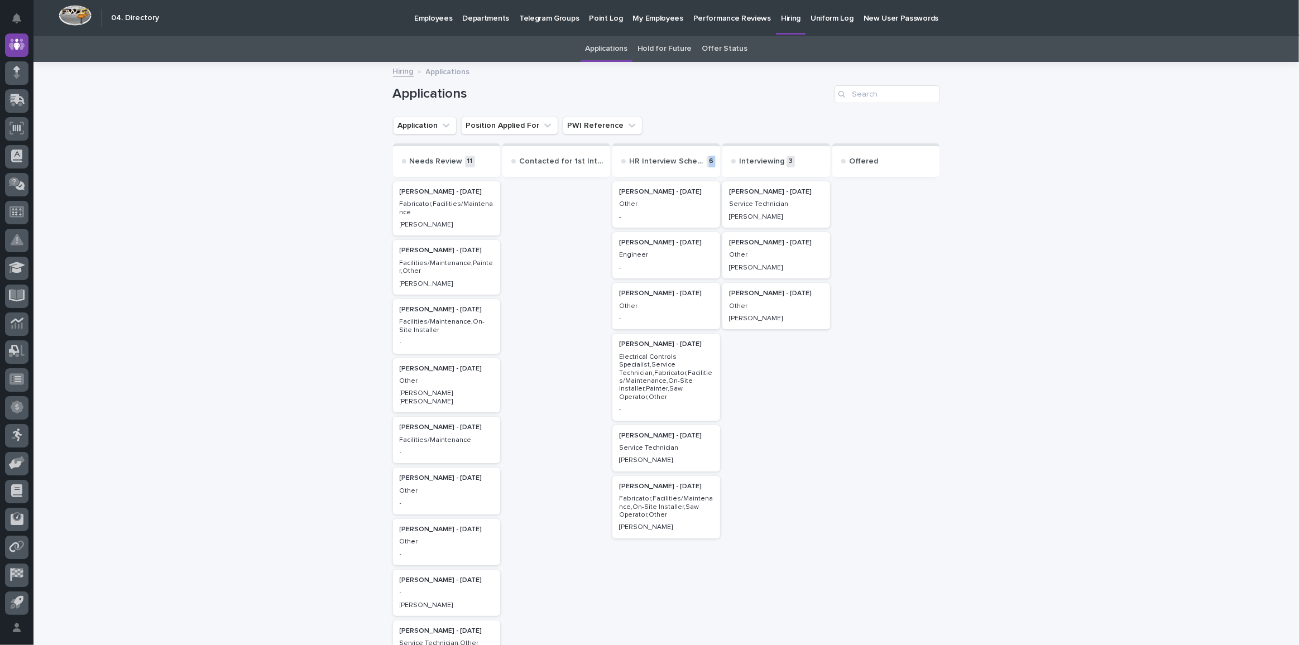
click at [709, 157] on p "6" at bounding box center [711, 162] width 9 height 12
click at [465, 160] on p "11" at bounding box center [470, 162] width 10 height 12
click at [17, 43] on icon at bounding box center [16, 44] width 11 height 11
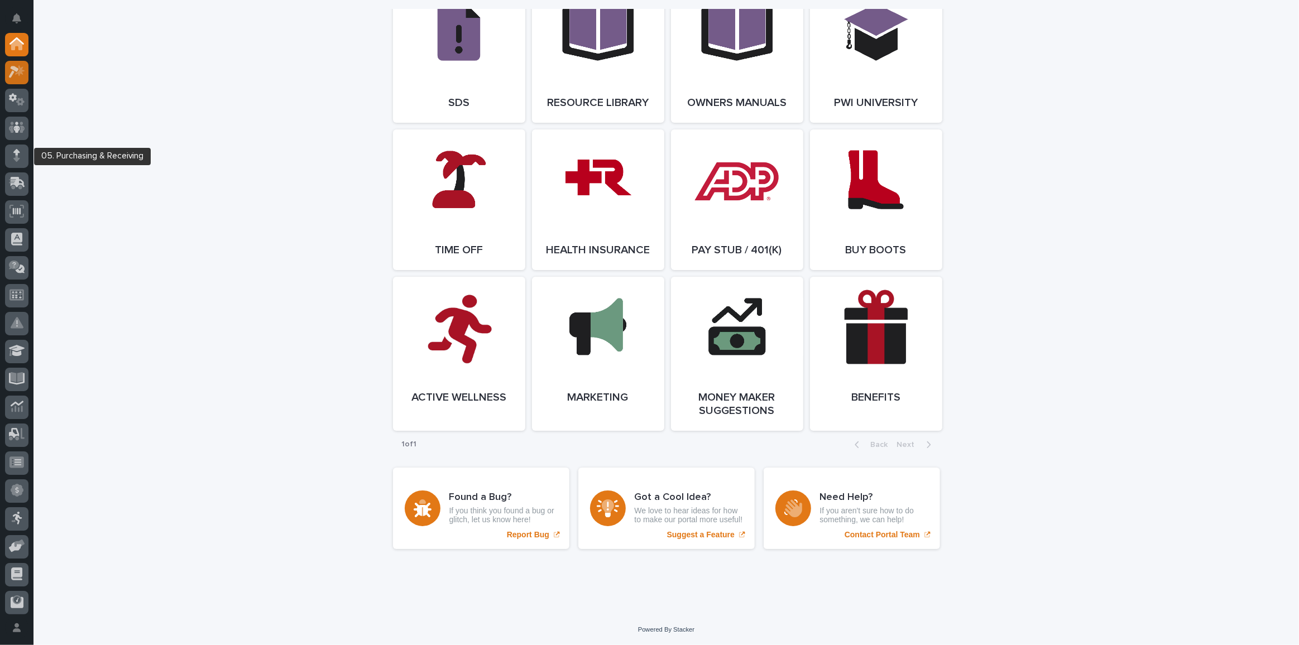
click at [21, 70] on icon at bounding box center [19, 70] width 9 height 11
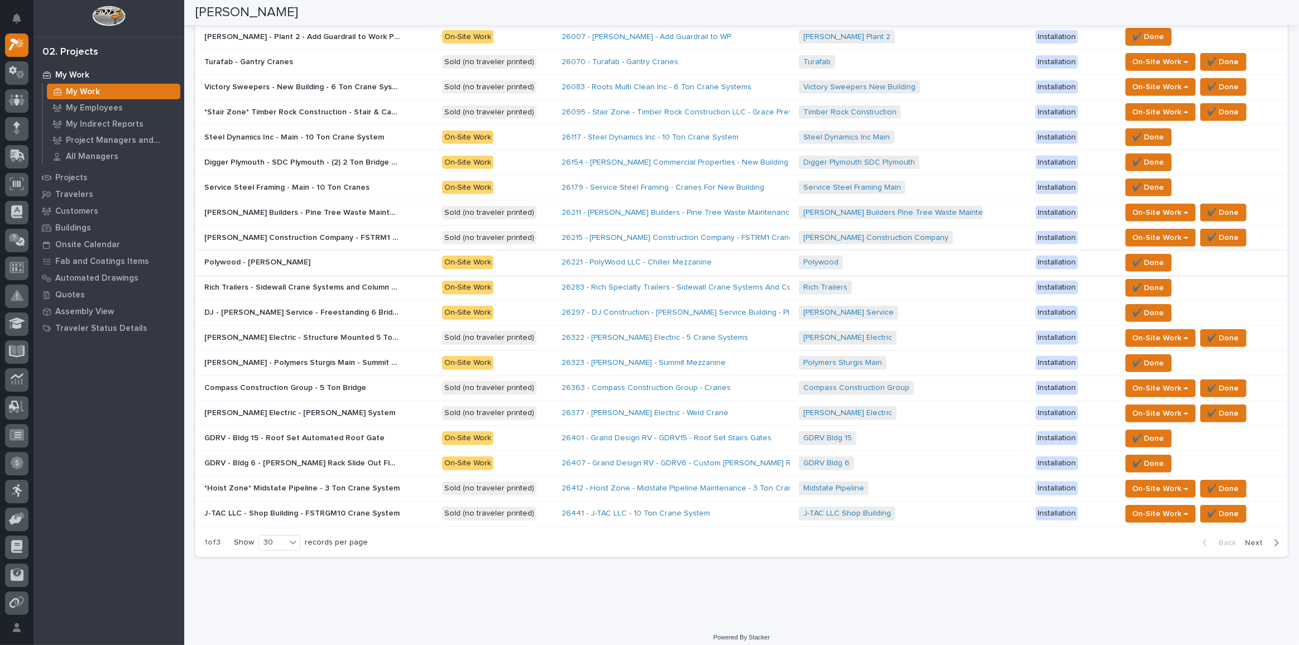
scroll to position [453, 0]
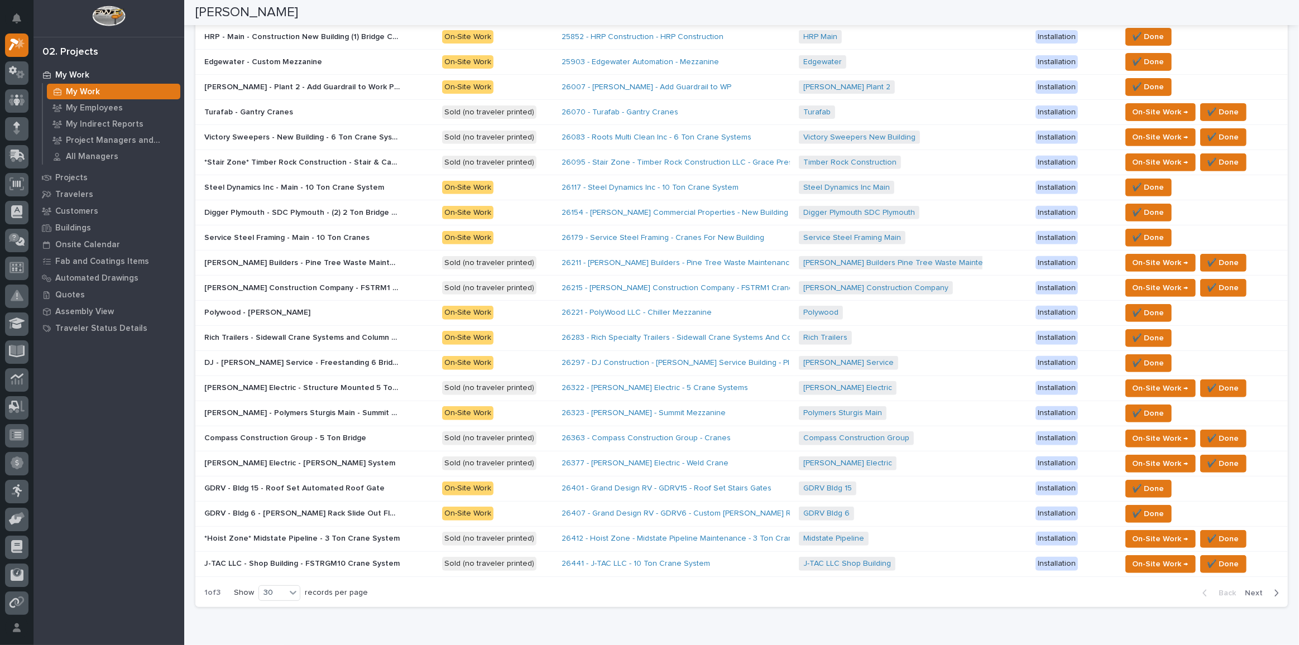
click at [318, 281] on p "Patterson Construction Company - FSTRM1 Crane System" at bounding box center [303, 287] width 198 height 12
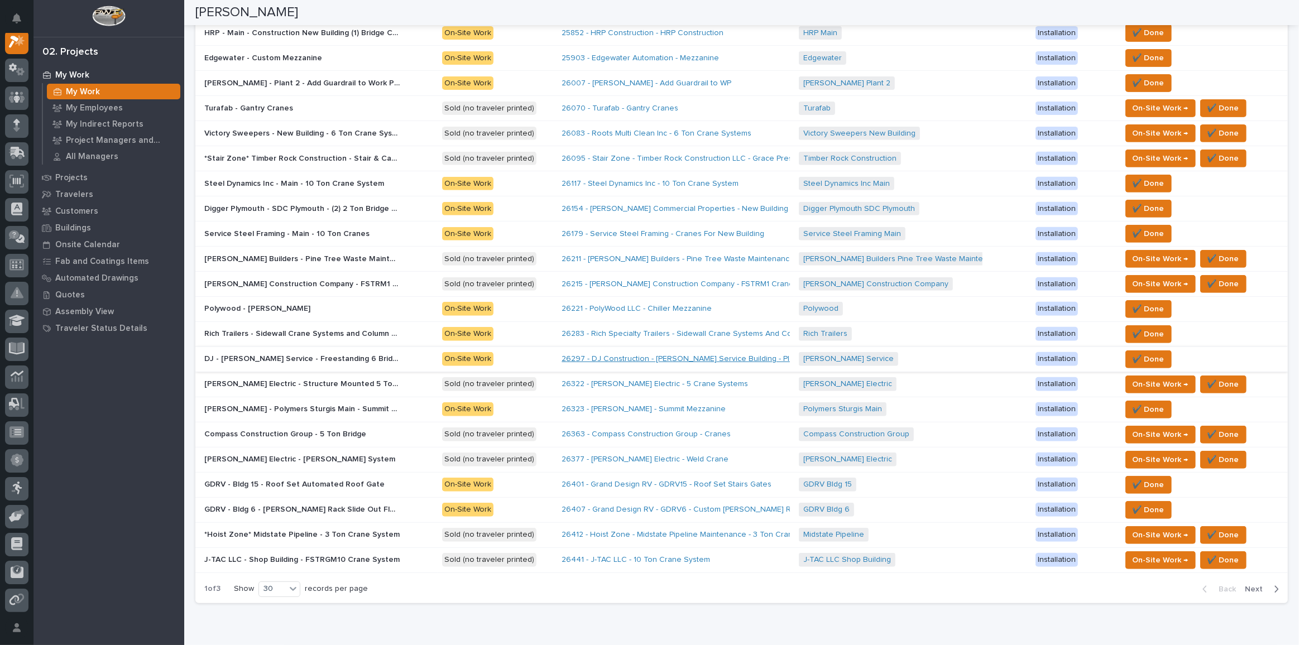
scroll to position [504, 0]
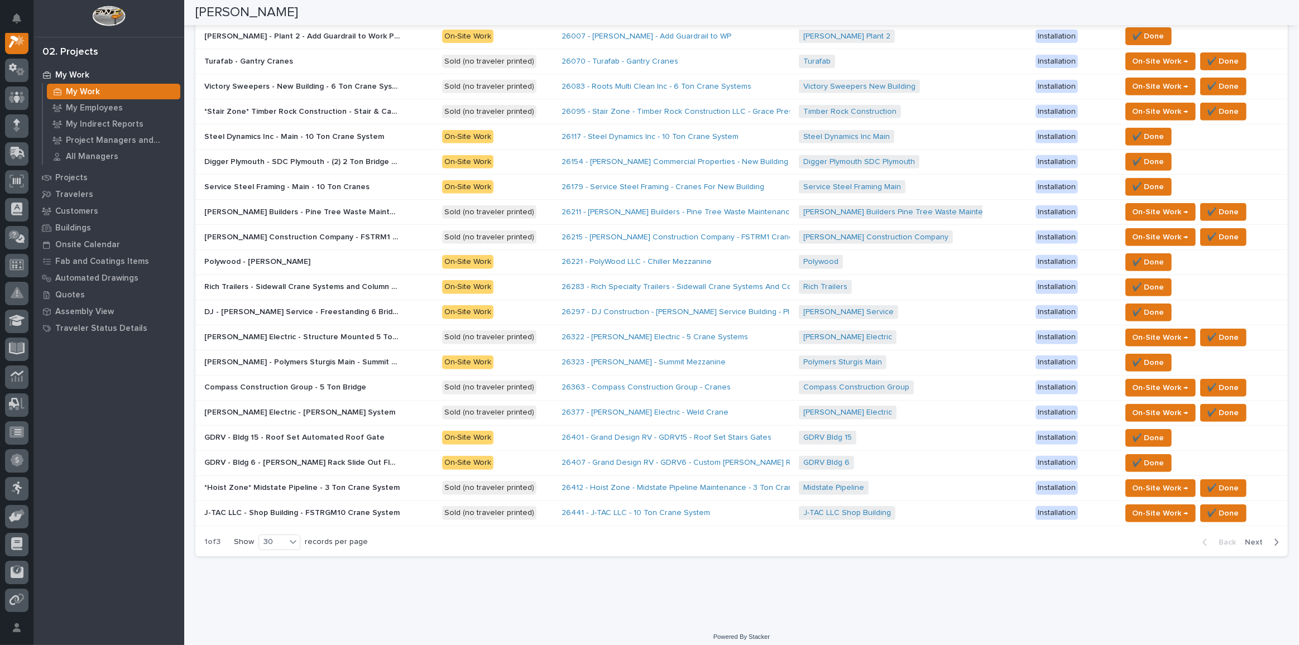
click at [1248, 538] on span "Next" at bounding box center [1257, 543] width 25 height 10
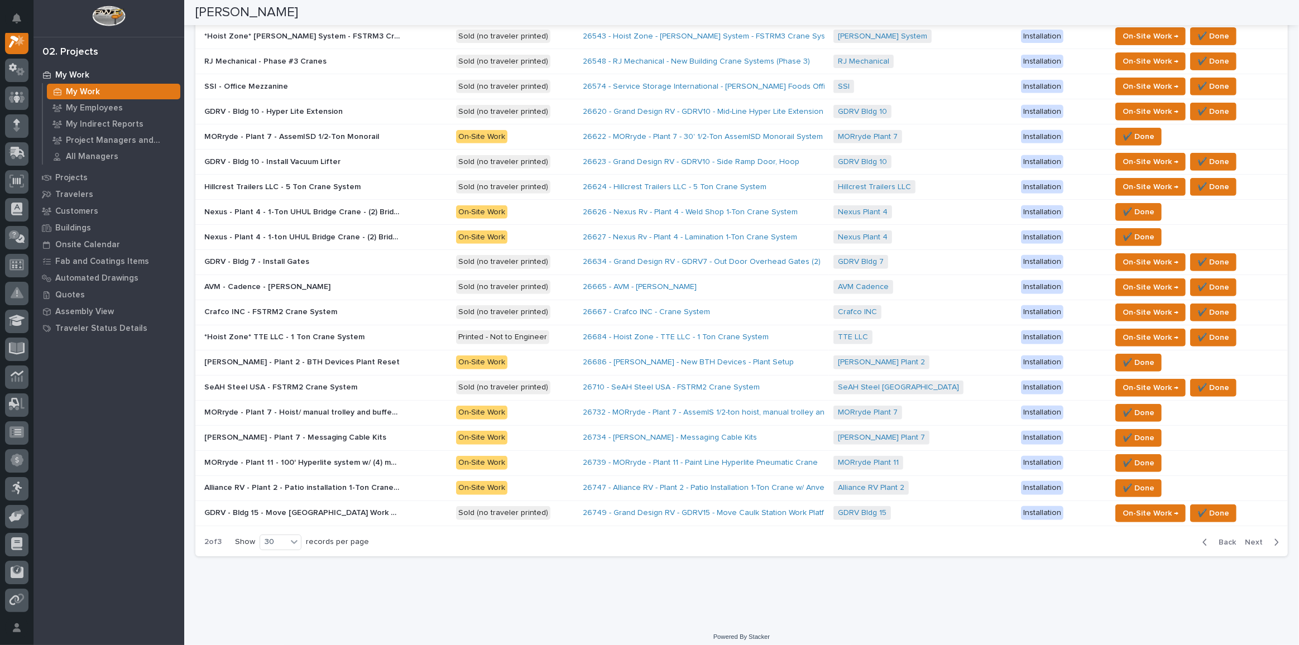
click at [1248, 538] on span "Next" at bounding box center [1257, 543] width 25 height 10
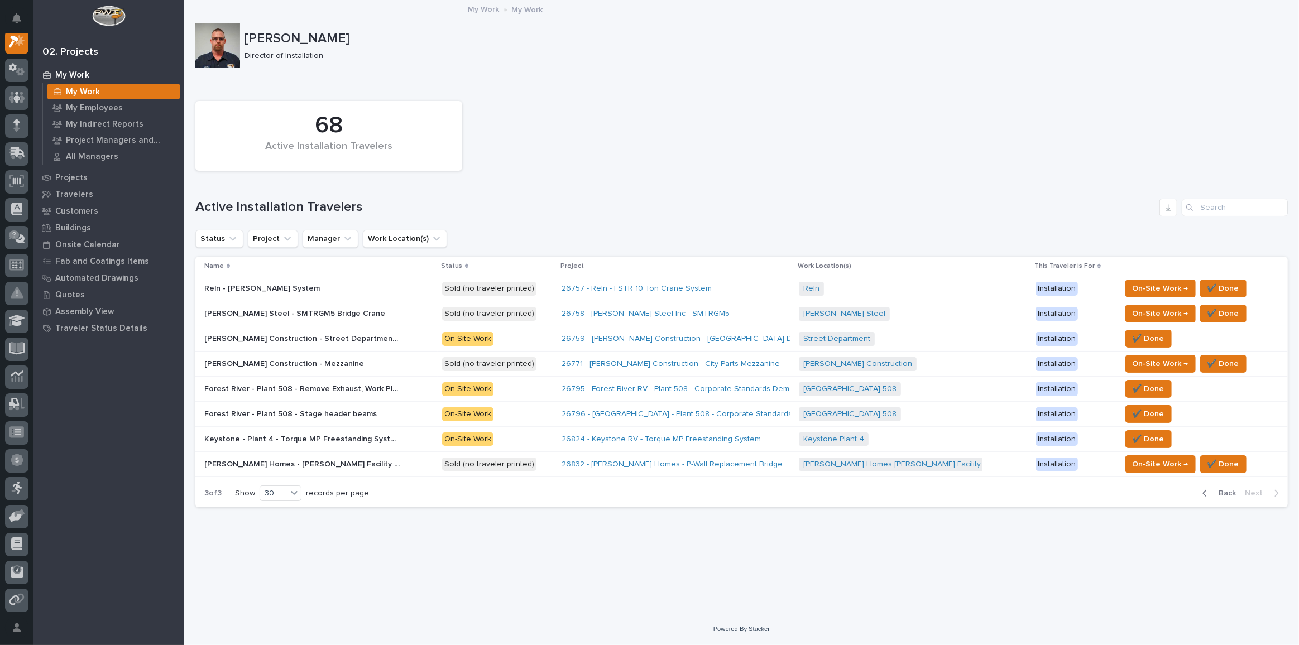
click at [303, 412] on p "Forest River - Plant 508 - Stage header beams" at bounding box center [291, 414] width 175 height 12
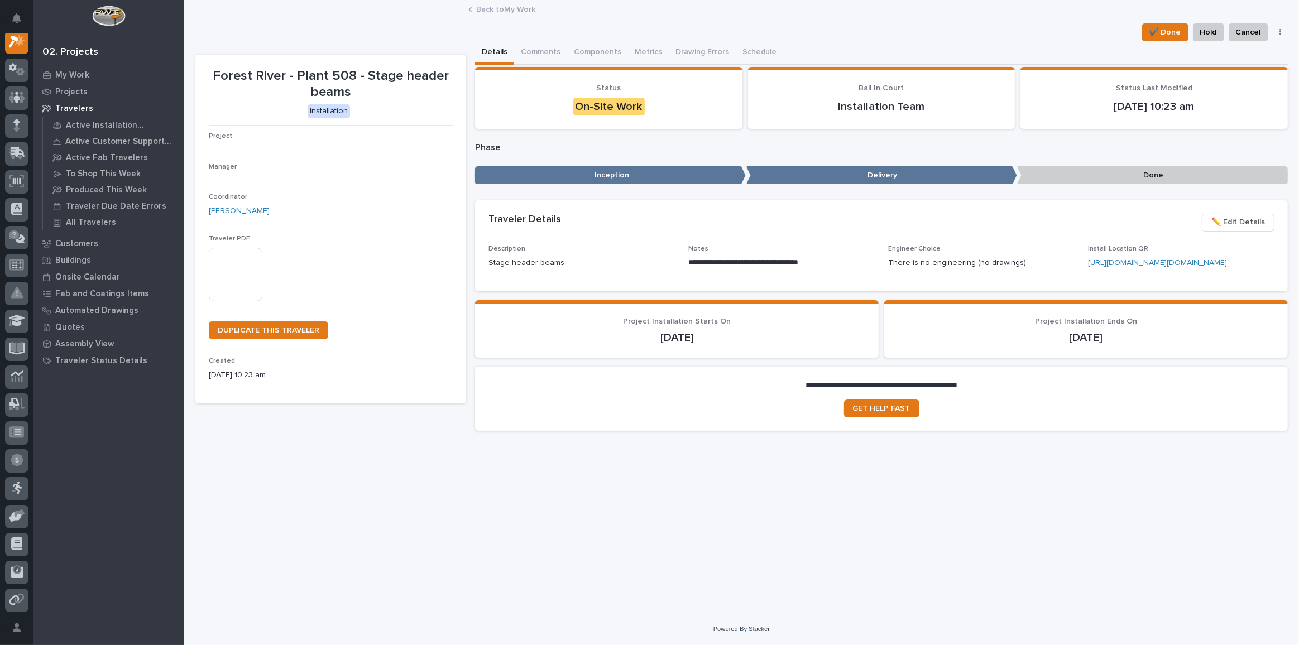
scroll to position [27, 0]
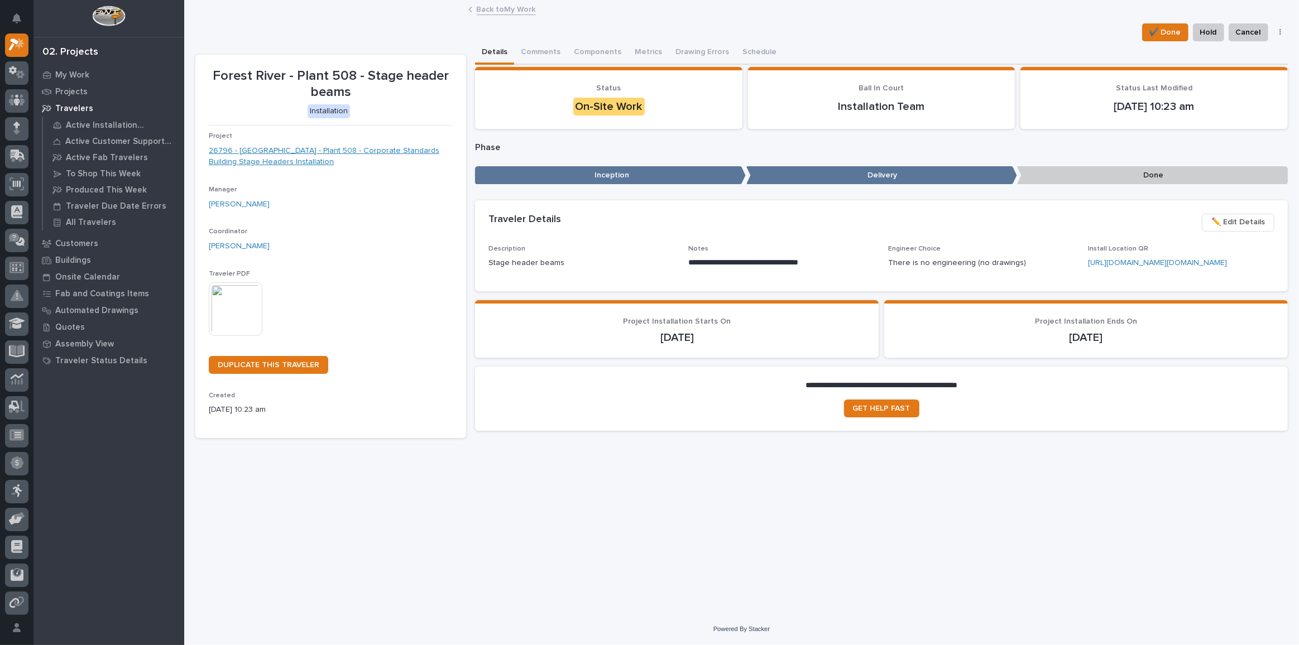
click at [331, 150] on link "26796 - Forest River RV - Plant 508 - Corporate Standards Building Stage Header…" at bounding box center [331, 156] width 244 height 23
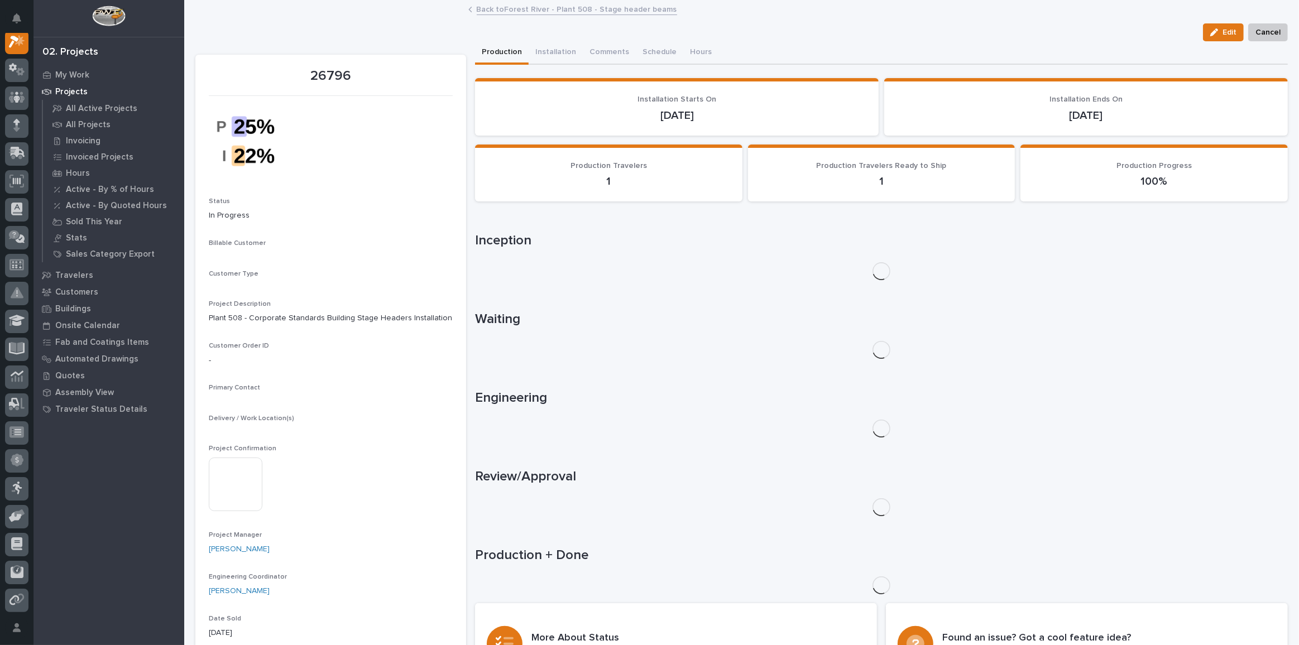
scroll to position [27, 0]
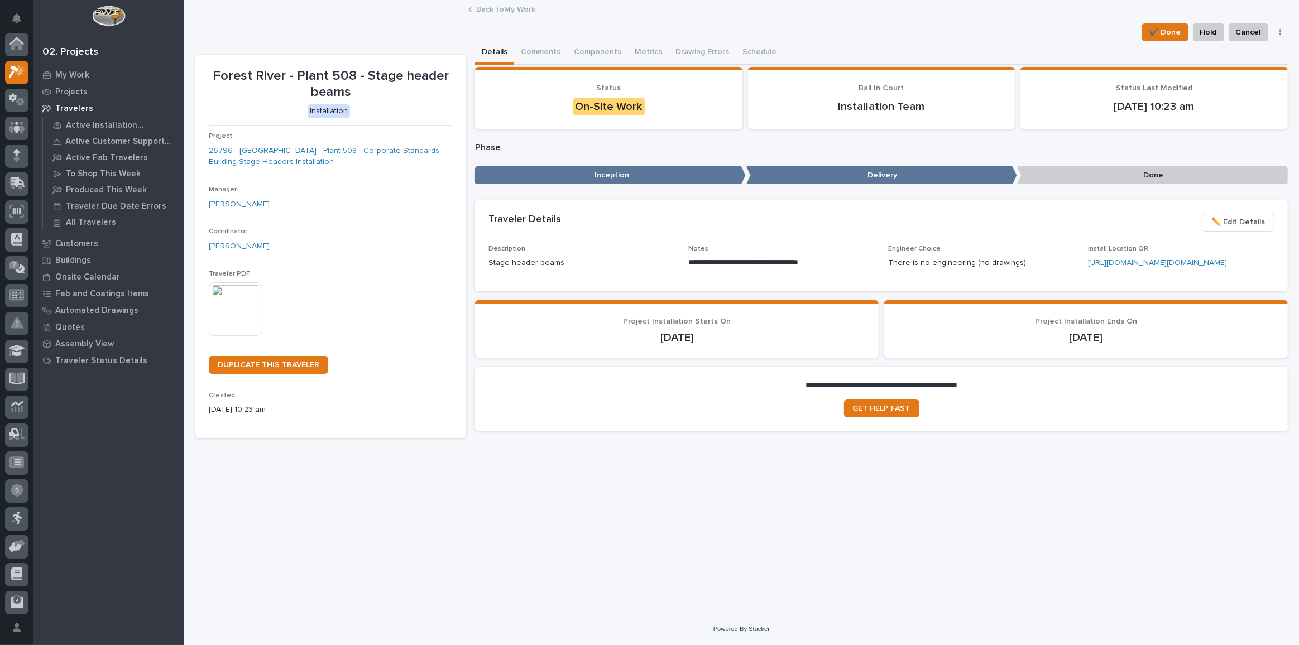
scroll to position [30, 0]
